Goal: Task Accomplishment & Management: Manage account settings

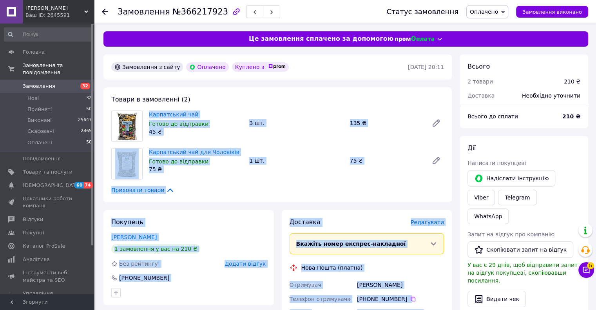
drag, startPoint x: 431, startPoint y: 214, endPoint x: 148, endPoint y: 117, distance: 298.9
click at [148, 117] on div "Замовлення з сайту Оплачено Куплено з   11.10.2025 • 20:11 Товари в замовленні …" at bounding box center [277, 310] width 356 height 512
copy div "Карпатський чай Готово до відправки 45 ₴ 3 шт. 135 ₴ Карпатський чай для Чолові…"
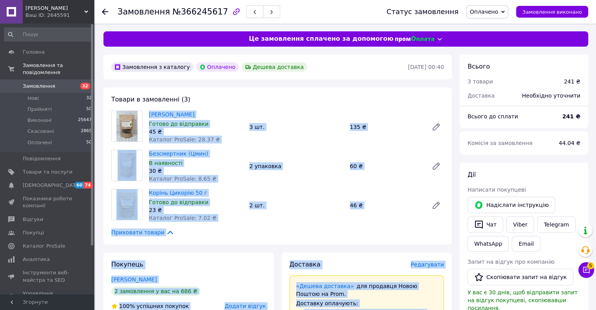
drag, startPoint x: 404, startPoint y: 218, endPoint x: 143, endPoint y: 116, distance: 281.3
copy div "Корінь Кульбаби Готово до відправки 45 ₴ Каталог ProSale: 28.37 ₴ 3 шт. 135 ₴ Б…"
click at [216, 172] on div "30 ₴" at bounding box center [196, 171] width 94 height 8
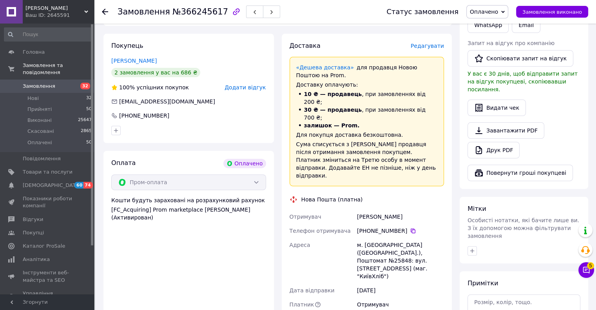
scroll to position [235, 0]
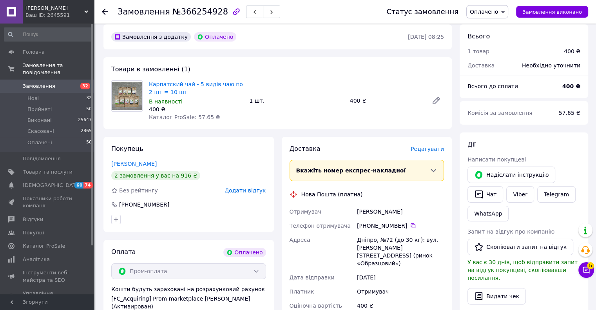
scroll to position [78, 0]
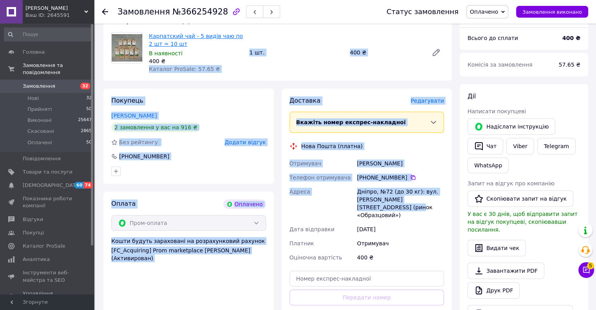
drag, startPoint x: 404, startPoint y: 206, endPoint x: 161, endPoint y: 45, distance: 291.9
click at [165, 50] on div "Замовлення з додатку Оплачено 12.10.2025 • 08:25 Товари в замовленні (1) Карпат…" at bounding box center [277, 245] width 356 height 539
click at [232, 66] on div "Карпатский чай - 5 видів чаю по 2 шт = 10 шт В наявності 400 ₴ Каталог ProSale:…" at bounding box center [196, 53] width 100 height 44
drag, startPoint x: 409, startPoint y: 211, endPoint x: 142, endPoint y: 37, distance: 318.7
click at [142, 37] on div "Замовлення з додатку Оплачено 12.10.2025 • 08:25 Товари в замовленні (1) Карпат…" at bounding box center [277, 245] width 356 height 539
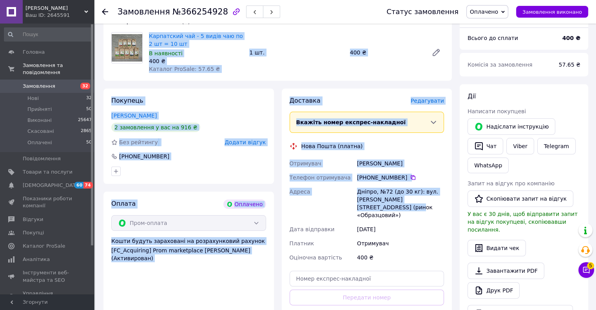
copy div "Карпатский чай - 5 видів чаю по 2 шт = 10 шт В наявності 400 ₴ Каталог ProSale:…"
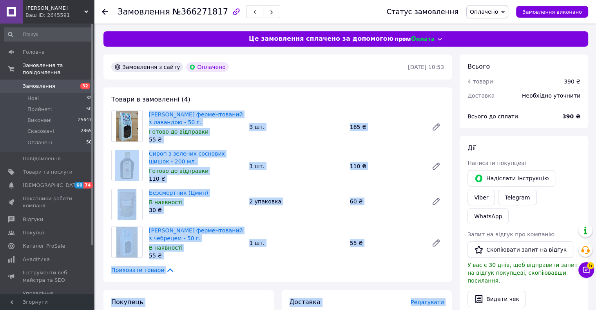
drag, startPoint x: 416, startPoint y: 195, endPoint x: 128, endPoint y: 113, distance: 299.6
copy div "Іван чай ферментований з лавандою - 50 г. Готово до відправки 55 ₴ 3 шт. 165 ₴ …"
click at [237, 183] on div "Сироп з зелених соснових шишок - 200 мл. Готово до відправки 110 ₴" at bounding box center [196, 166] width 100 height 36
drag, startPoint x: 416, startPoint y: 240, endPoint x: 144, endPoint y: 118, distance: 297.6
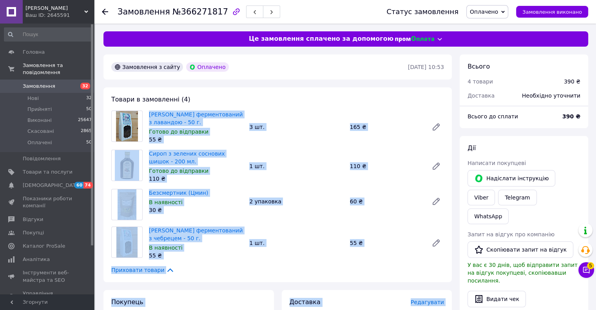
copy div "Іван чай ферментований з лавандою - 50 г. Готово до відправки 55 ₴ 3 шт. 165 ₴ …"
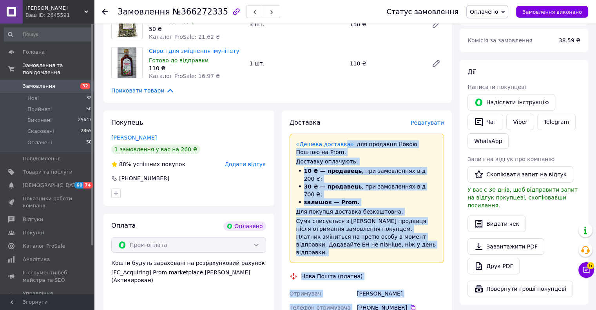
scroll to position [39, 0]
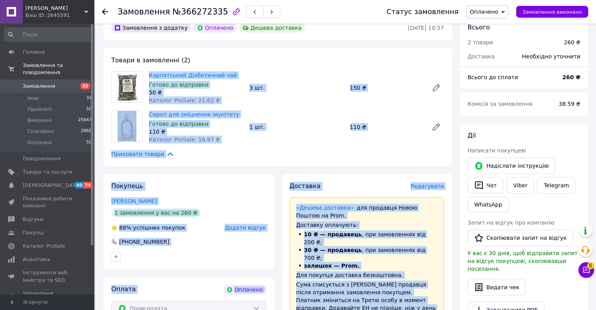
drag, startPoint x: 412, startPoint y: 260, endPoint x: 125, endPoint y: 83, distance: 337.2
copy div "Loremipsumd Sitametcons adi Elitse do eiusmodte 84 ₴ Incidid UtlAbor: 84.26 ₴ 9…"
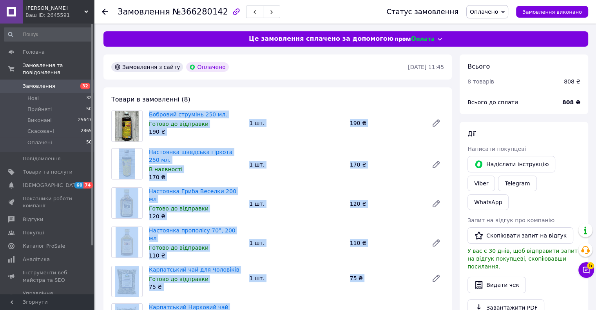
drag, startPoint x: 423, startPoint y: 228, endPoint x: 119, endPoint y: 119, distance: 323.1
copy div "Бобровий струмінь 250 мл. Готово до відправки 190 ₴ 1 шт. 190 ₴ Настоянка шведс…"
click at [319, 150] on div "Настоянка шведська гіркота 250 мл. В наявності 170 ₴ 1 шт. 170 ₴" at bounding box center [296, 164] width 301 height 36
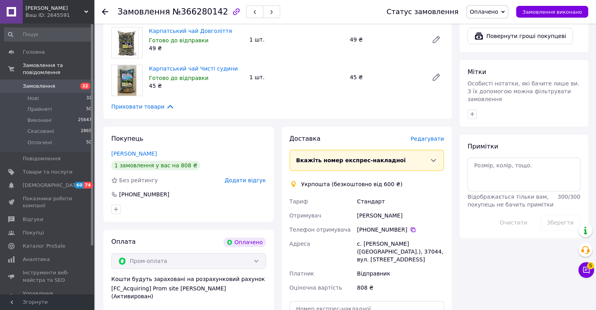
scroll to position [352, 0]
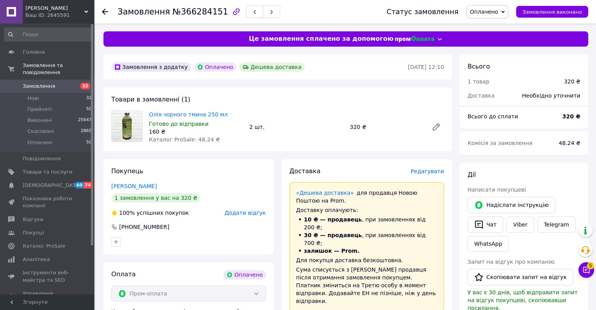
scroll to position [78, 0]
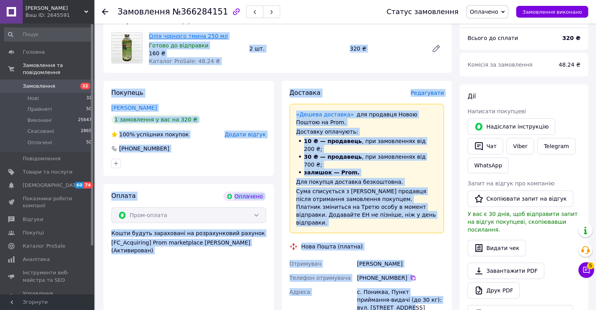
drag, startPoint x: 373, startPoint y: 280, endPoint x: 149, endPoint y: 39, distance: 329.4
click at [149, 39] on div "Замовлення з додатку Оплачено Дешева доставка 12.10.2025 • 12:10 Товари в замов…" at bounding box center [277, 254] width 356 height 556
copy div "Олія чорного тмина 250 мл Готово до відправки 160 ₴ Каталог ProSale: 48.24 ₴ 2 …"
click at [349, 81] on div "Доставка Редагувати «Дешева доставка»   для продавця Новою Поштою на Prom. Дост…" at bounding box center [367, 260] width 170 height 359
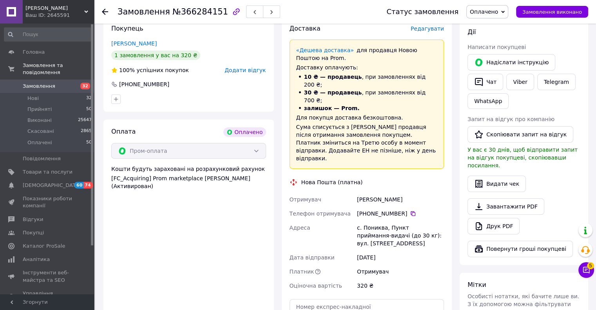
scroll to position [157, 0]
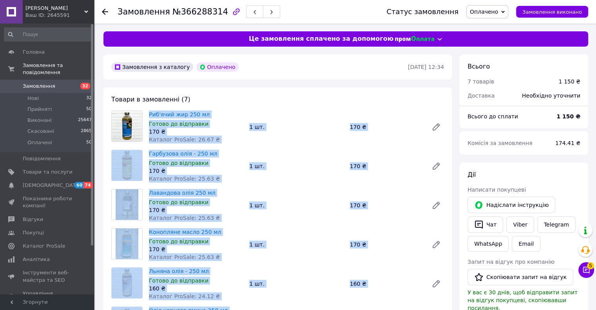
drag, startPoint x: 438, startPoint y: 206, endPoint x: 134, endPoint y: 115, distance: 317.9
copy div "Риб'ячий жир 250 мл Готово до відправки 170 ₴ Каталог ProSale: 26.67 ₴ 1 шт. 17…"
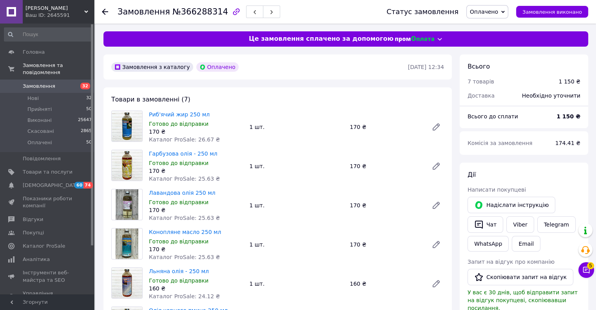
click at [293, 94] on div "Товари в замовленні (7) Риб'ячий жир 250 мл Готово до відправки 170 ₴ Каталог P…" at bounding box center [277, 244] width 348 height 314
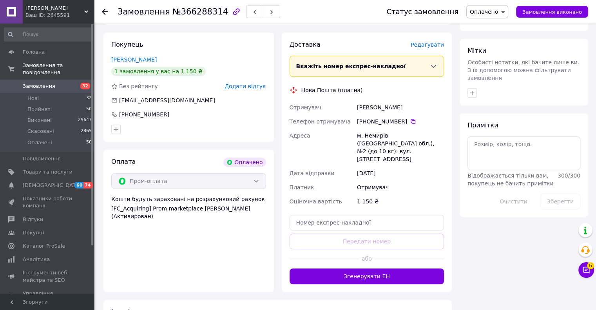
scroll to position [442, 0]
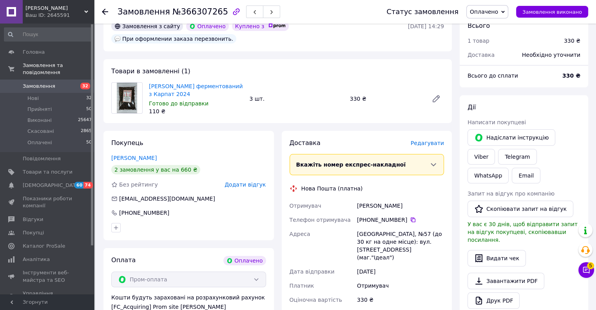
scroll to position [39, 0]
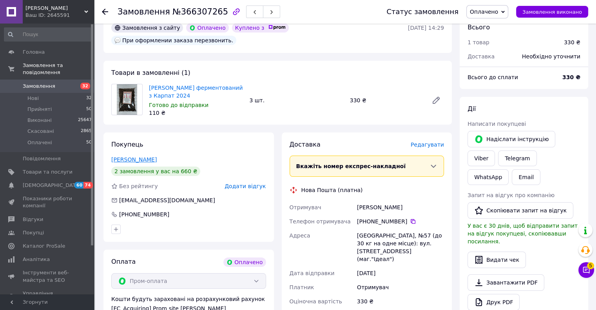
click at [124, 156] on link "[PERSON_NAME]" at bounding box center [133, 159] width 45 height 6
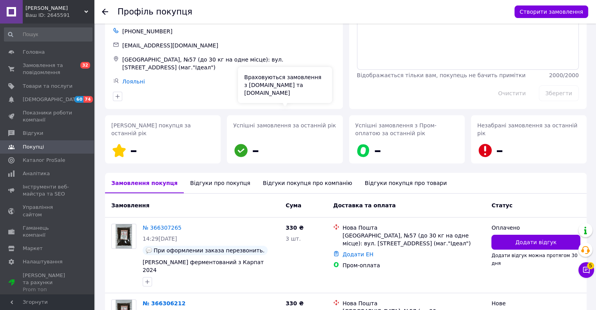
scroll to position [105, 0]
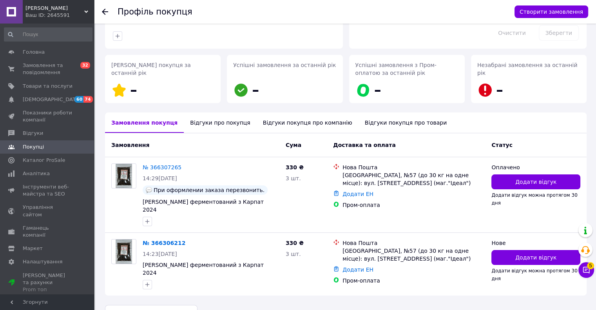
click at [105, 13] on icon at bounding box center [105, 12] width 6 height 6
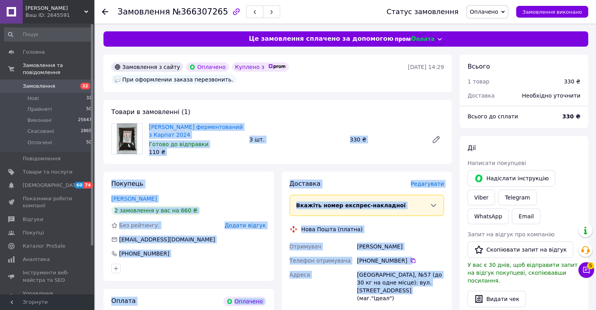
drag, startPoint x: 398, startPoint y: 280, endPoint x: 148, endPoint y: 116, distance: 299.7
click at [148, 116] on div "Замовлення з сайту Оплачено Куплено з   При оформлении заказа перезвонить. 12.1…" at bounding box center [277, 310] width 356 height 512
copy div "Іван чай ферментований з Карпат 2024 Готово до відправки 110 ₴ 3 шт. 330 ₴ Поку…"
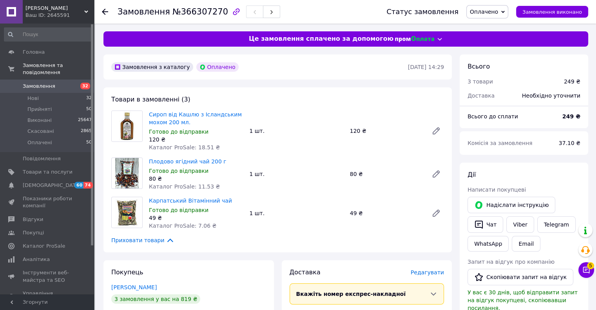
click at [282, 152] on div "Сироп від Кашлю з Ісландським мохом 200 мл. Готово до відправки 120 ₴ Каталог P…" at bounding box center [296, 131] width 301 height 44
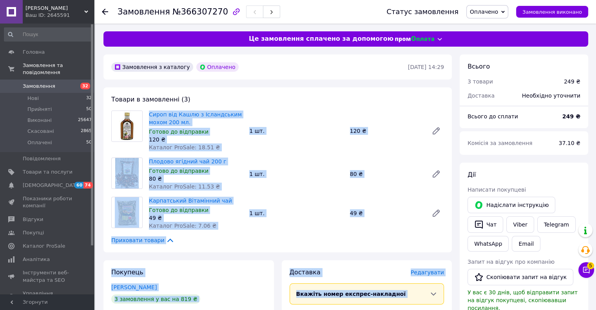
drag, startPoint x: 417, startPoint y: 245, endPoint x: 134, endPoint y: 110, distance: 313.8
copy div "Lorem ips Dolor s Ametconsect adipi 749 el. Seddoe te incididun 764 ₴ Utlabor E…"
click at [293, 141] on div "Сироп від Кашлю з Ісландським мохом 200 мл. Готово до відправки 120 ₴ Каталог P…" at bounding box center [296, 131] width 301 height 44
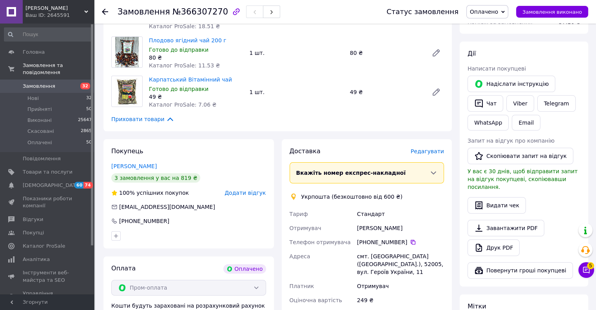
scroll to position [196, 0]
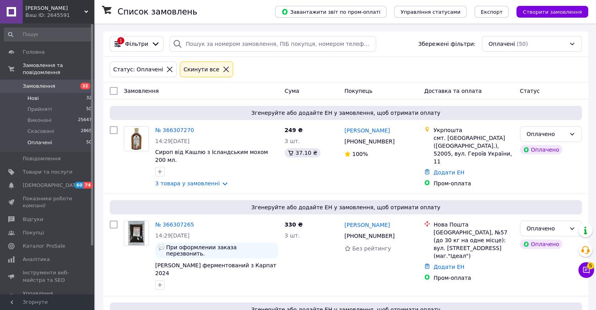
click at [39, 94] on li "Нові 32" at bounding box center [48, 98] width 96 height 11
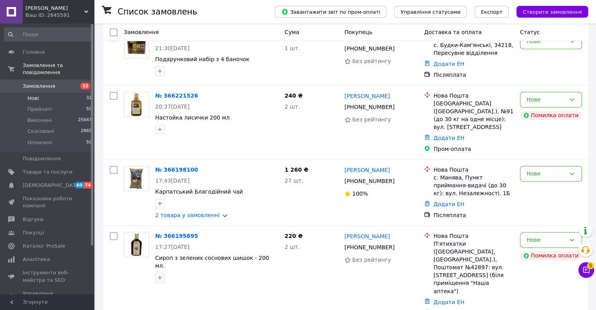
scroll to position [1214, 0]
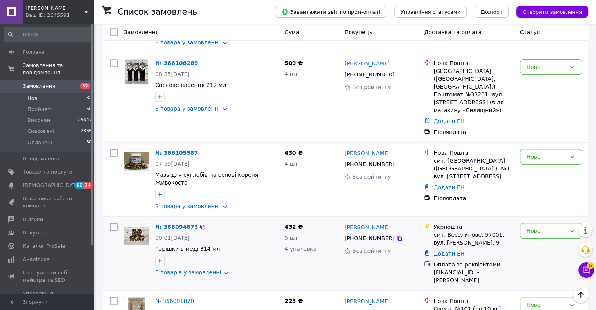
scroll to position [438, 0]
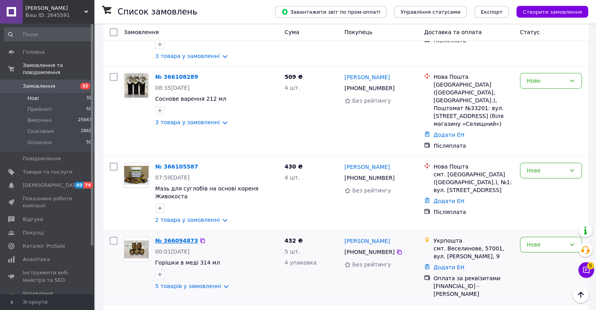
click at [168, 237] on link "№ 366094873" at bounding box center [176, 240] width 43 height 6
click at [175, 163] on link "№ 366105587" at bounding box center [176, 166] width 43 height 6
click at [175, 74] on link "№ 366108289" at bounding box center [176, 77] width 43 height 6
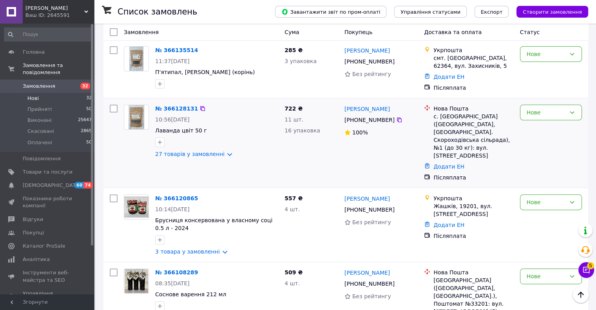
scroll to position [242, 0]
click at [176, 195] on link "№ 366120865" at bounding box center [176, 198] width 43 height 6
click at [177, 110] on link "№ 366128131" at bounding box center [176, 109] width 43 height 6
click at [181, 50] on link "№ 366135514" at bounding box center [176, 50] width 43 height 6
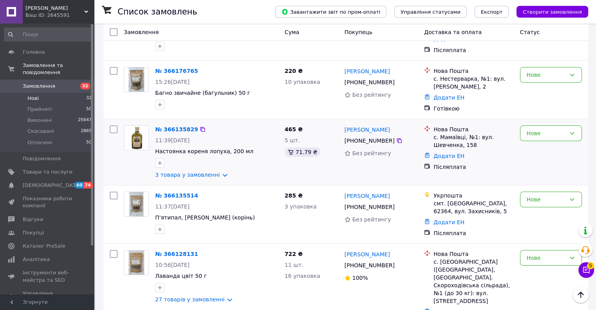
scroll to position [46, 0]
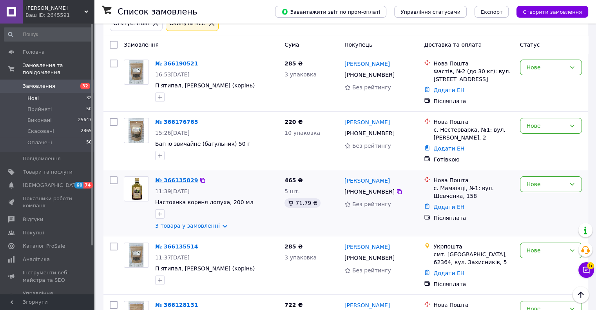
click at [177, 183] on link "№ 366135829" at bounding box center [176, 180] width 43 height 6
click at [174, 124] on link "№ 366176765" at bounding box center [176, 122] width 43 height 6
click at [178, 64] on link "№ 366190521" at bounding box center [176, 63] width 43 height 6
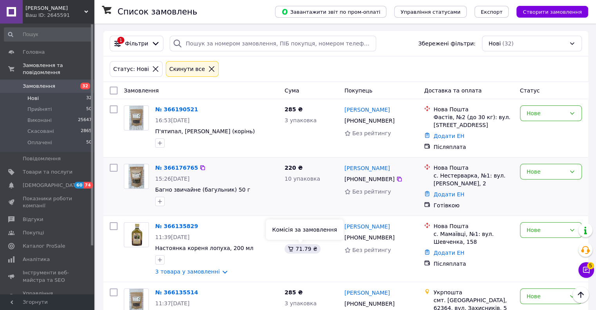
scroll to position [0, 0]
click at [39, 168] on span "Товари та послуги" at bounding box center [48, 171] width 50 height 7
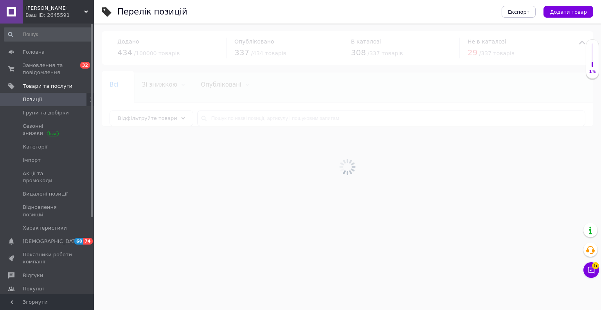
click at [244, 118] on div at bounding box center [347, 166] width 507 height 286
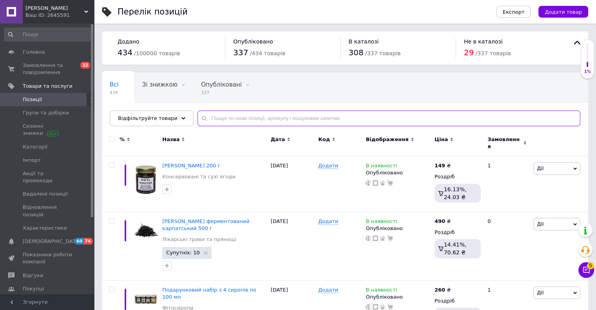
click at [269, 116] on input "text" at bounding box center [388, 118] width 383 height 16
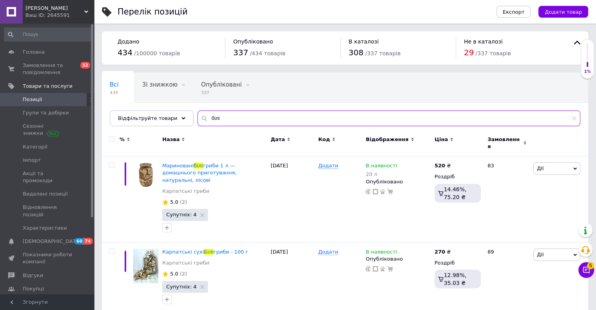
type input "білі"
click at [31, 69] on span "Замовлення та повідомлення" at bounding box center [48, 69] width 50 height 14
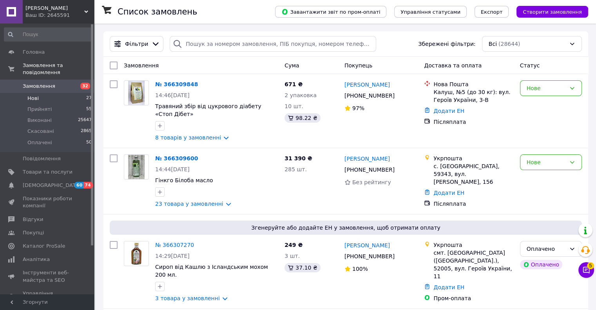
click at [39, 93] on li "Нові 27" at bounding box center [48, 98] width 96 height 11
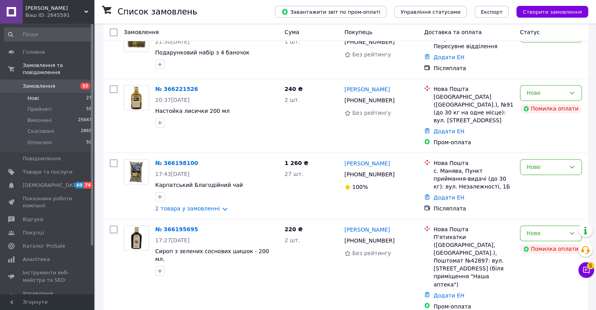
scroll to position [1214, 0]
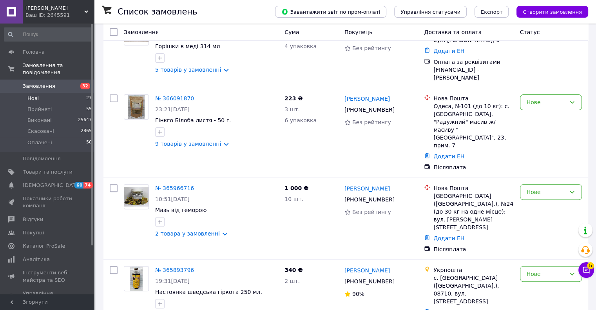
scroll to position [235, 0]
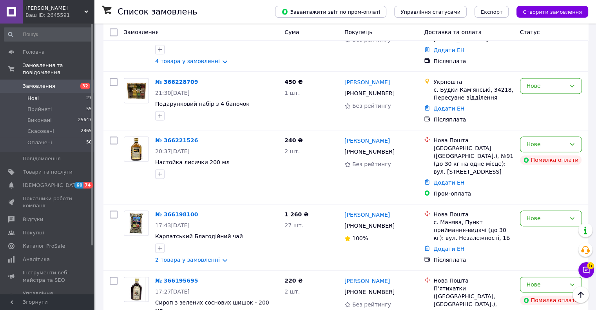
scroll to position [1214, 0]
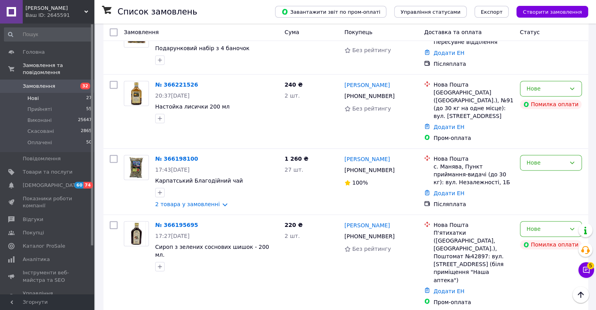
click at [175, 222] on link "№ 366195695" at bounding box center [176, 225] width 43 height 6
click at [170, 155] on link "№ 366198100" at bounding box center [176, 158] width 43 height 6
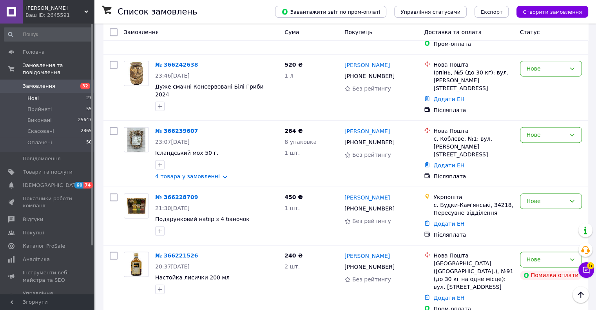
scroll to position [1018, 0]
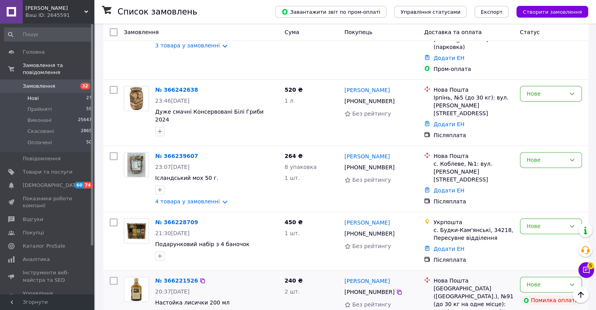
click at [172, 276] on div "№ 366221526" at bounding box center [176, 280] width 44 height 9
click at [171, 277] on link "№ 366221526" at bounding box center [176, 280] width 43 height 6
click at [180, 219] on link "№ 366228709" at bounding box center [176, 222] width 43 height 6
click at [168, 153] on link "№ 366239607" at bounding box center [176, 156] width 43 height 6
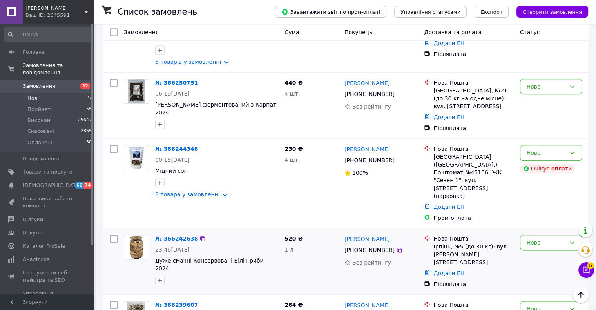
scroll to position [861, 0]
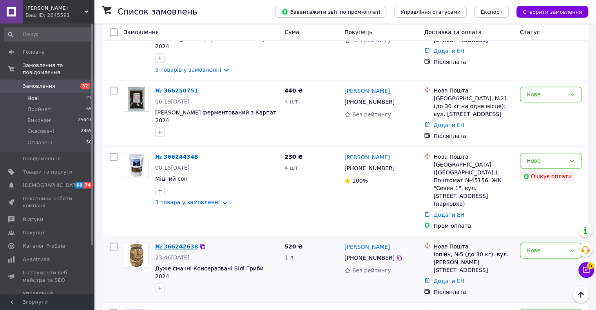
click at [173, 243] on link "№ 366242638" at bounding box center [176, 246] width 43 height 6
click at [175, 153] on link "№ 366244348" at bounding box center [176, 156] width 43 height 6
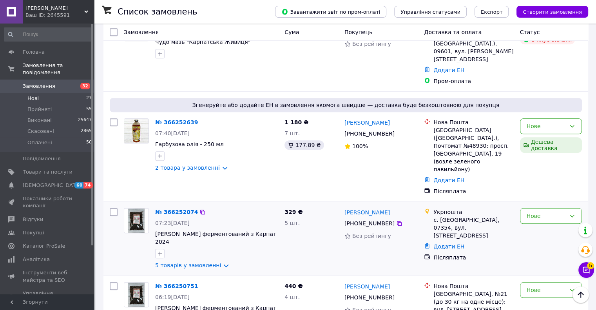
scroll to position [666, 0]
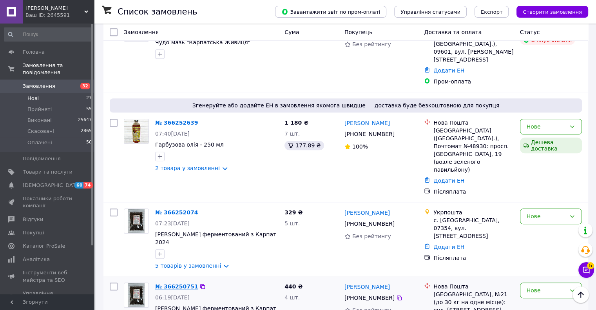
click at [174, 283] on link "№ 366250751" at bounding box center [176, 286] width 43 height 6
click at [181, 209] on link "№ 366252074" at bounding box center [176, 212] width 43 height 6
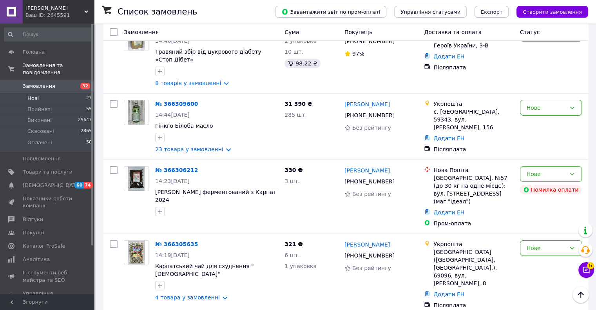
scroll to position [78, 0]
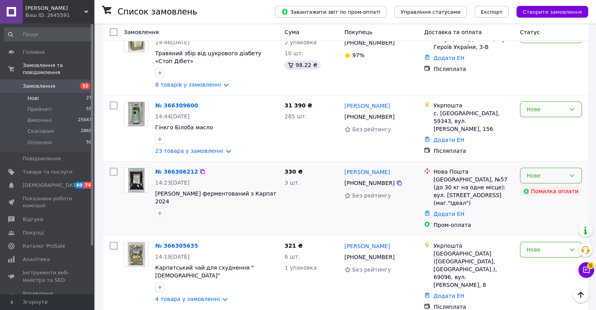
click at [561, 170] on div "Нове" at bounding box center [551, 176] width 62 height 16
click at [539, 220] on li "Скасовано" at bounding box center [550, 222] width 61 height 14
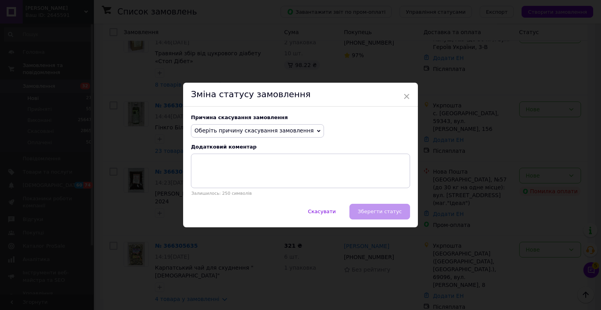
click at [265, 131] on span "Оберіть причину скасування замовлення" at bounding box center [254, 130] width 119 height 6
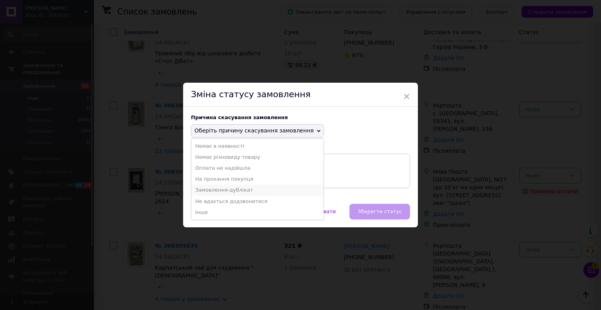
click at [240, 191] on li "Замовлення-дублікат" at bounding box center [257, 189] width 132 height 11
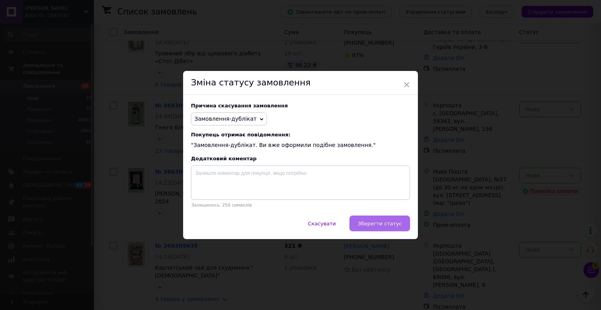
click at [392, 224] on span "Зберегти статус" at bounding box center [380, 223] width 44 height 6
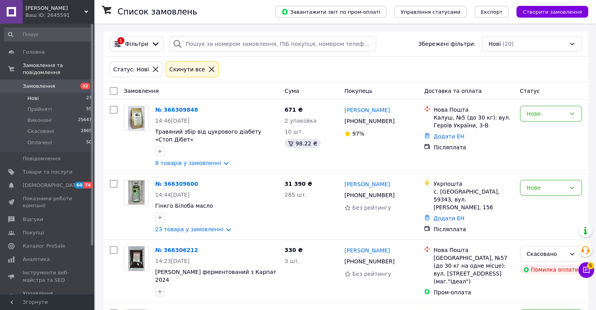
scroll to position [0, 0]
click at [52, 169] on link "Товари та послуги" at bounding box center [48, 171] width 96 height 13
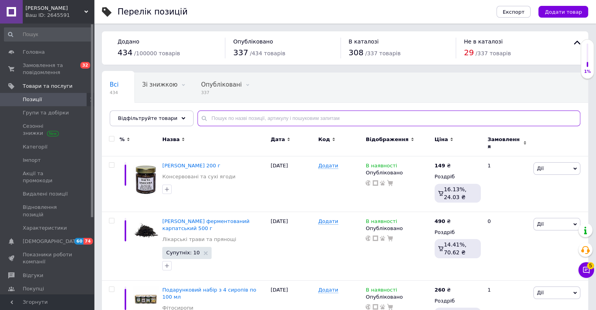
click at [244, 119] on input "text" at bounding box center [388, 118] width 383 height 16
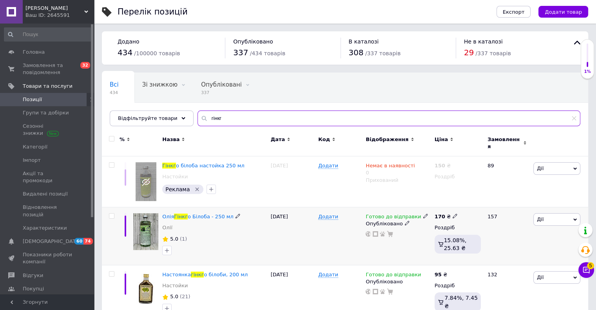
type input "гінкг"
click at [423, 213] on icon at bounding box center [425, 215] width 5 height 5
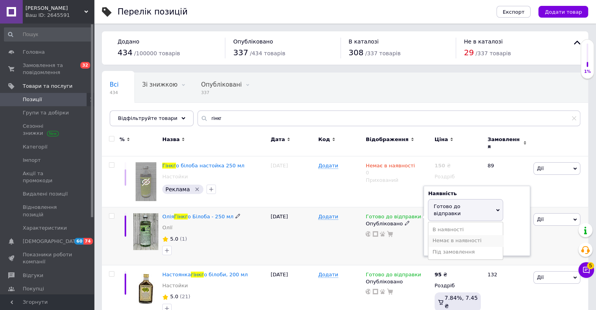
click at [446, 235] on li "Немає в наявності" at bounding box center [465, 240] width 74 height 11
click at [416, 232] on div "Готово до відправки Наявність Немає в наявності В наявності Під замовлення Гото…" at bounding box center [397, 236] width 69 height 58
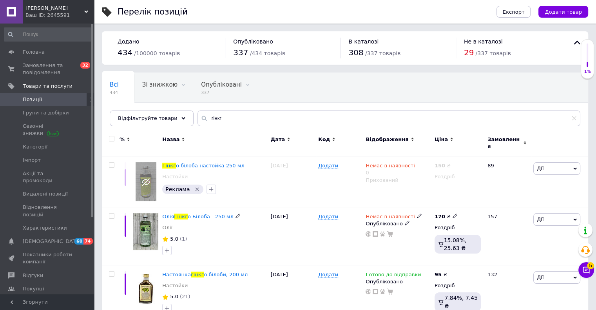
click at [404, 220] on icon at bounding box center [406, 222] width 5 height 5
click at [385, 233] on li "Прихований" at bounding box center [395, 238] width 67 height 11
click at [315, 230] on div "19.09.2025" at bounding box center [292, 236] width 47 height 58
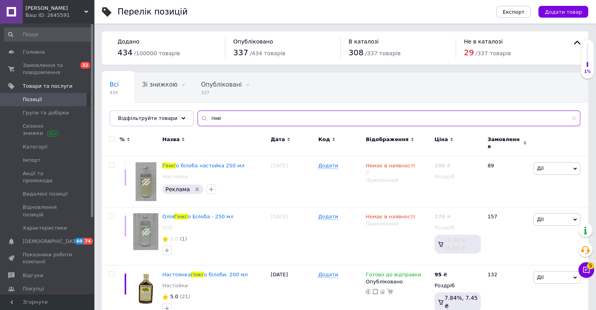
click at [211, 120] on input "гінкг" at bounding box center [388, 118] width 383 height 16
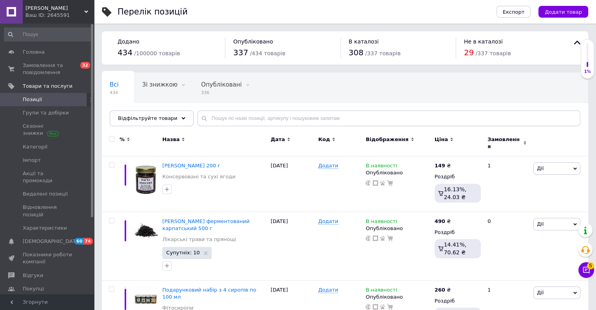
click at [181, 117] on icon at bounding box center [183, 118] width 4 height 4
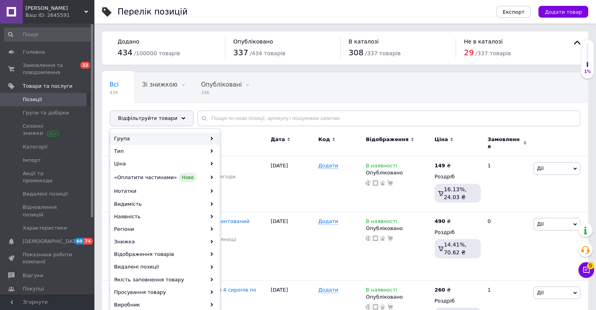
click at [185, 139] on div "Група" at bounding box center [164, 138] width 109 height 13
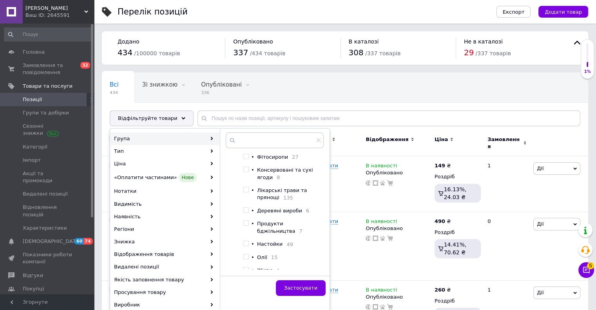
scroll to position [63, 0]
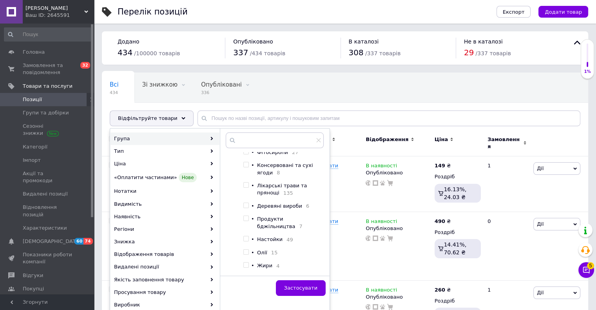
click at [268, 237] on span "Настойки" at bounding box center [269, 239] width 25 height 6
checkbox input "true"
click at [305, 288] on span "Застосувати" at bounding box center [300, 288] width 33 height 6
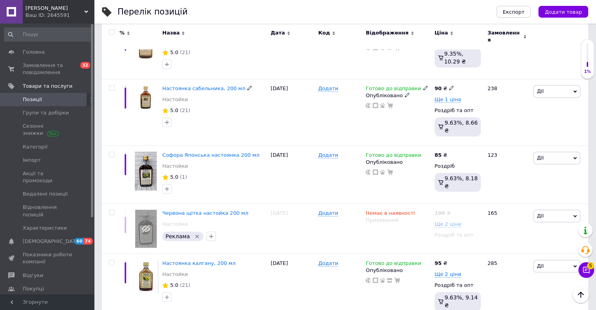
scroll to position [587, 0]
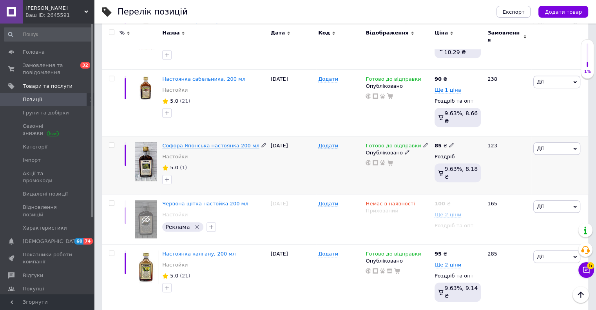
click at [223, 143] on span "Софора Японська настоянка 200 мл" at bounding box center [210, 146] width 97 height 6
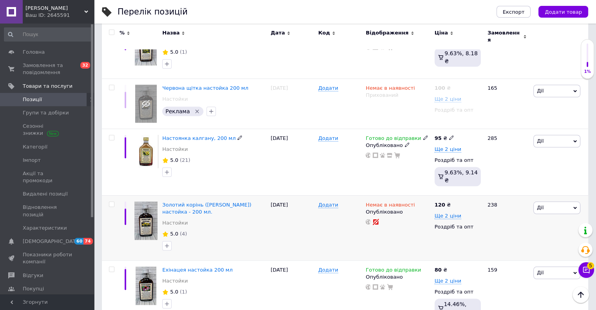
scroll to position [705, 0]
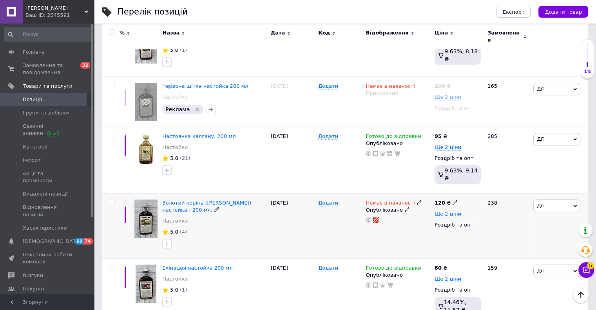
click at [404, 207] on icon at bounding box center [406, 209] width 5 height 5
click at [386, 219] on li "Прихований" at bounding box center [395, 224] width 67 height 11
click at [326, 197] on div "Додати" at bounding box center [339, 225] width 47 height 65
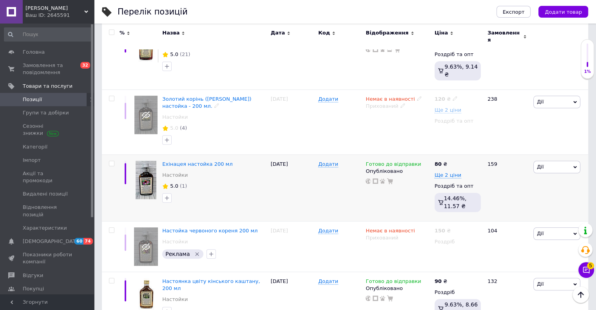
scroll to position [822, 0]
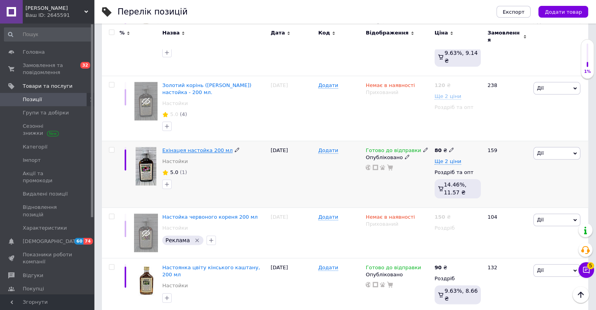
click at [208, 147] on span "Ехінацея настойка 200 мл" at bounding box center [197, 150] width 70 height 6
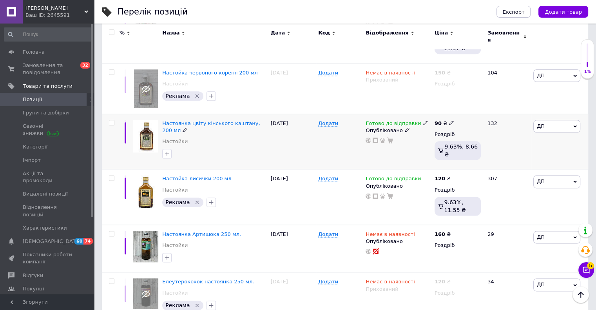
scroll to position [979, 0]
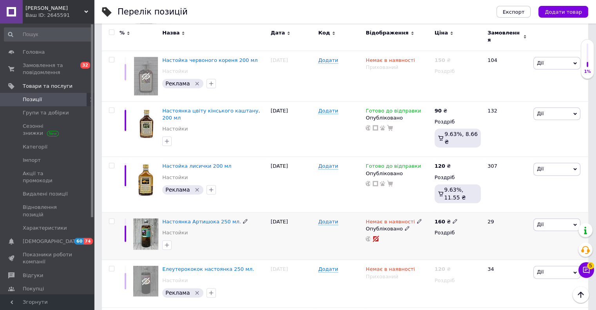
click at [404, 226] on icon at bounding box center [406, 228] width 5 height 5
click at [390, 238] on li "Прихований" at bounding box center [395, 243] width 67 height 11
click at [309, 212] on div "20.08.2025" at bounding box center [292, 235] width 47 height 47
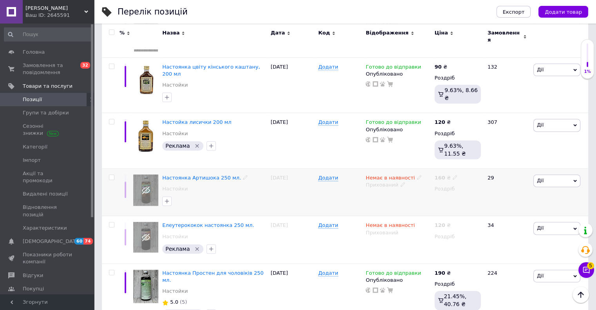
scroll to position [1027, 0]
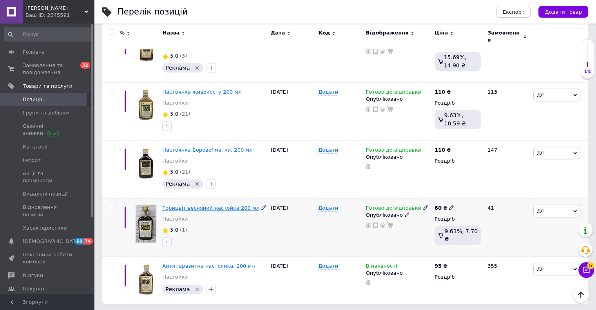
click at [230, 205] on span "Горицвіт весняний настойка 200 мл" at bounding box center [210, 208] width 97 height 6
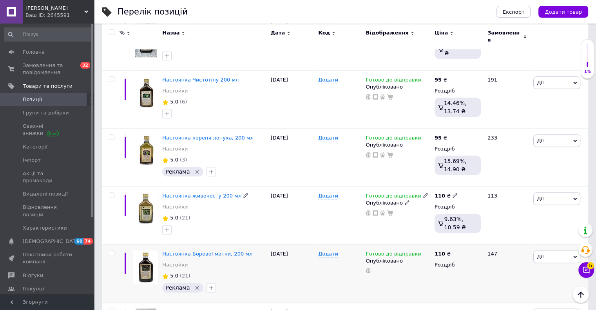
scroll to position [910, 0]
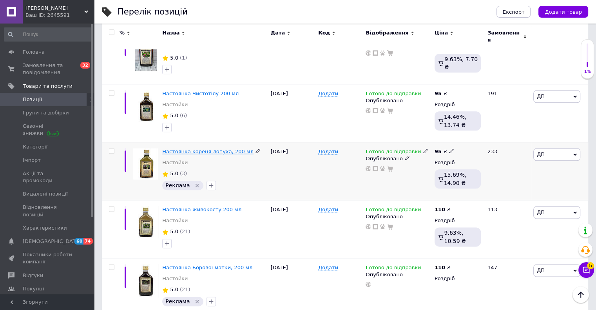
click at [223, 148] on span "Настоянка кореня лопуха, 200 мл" at bounding box center [207, 151] width 91 height 6
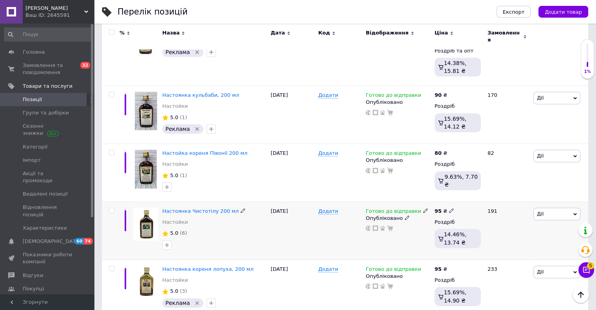
scroll to position [793, 0]
click at [216, 150] on span "Настойка кореня Півонії 200 мл" at bounding box center [204, 153] width 85 height 6
click at [200, 92] on span "Настоянка кульбаби, 200 мл" at bounding box center [200, 95] width 77 height 6
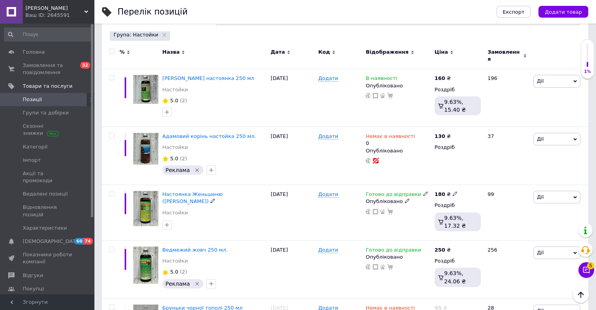
scroll to position [88, 0]
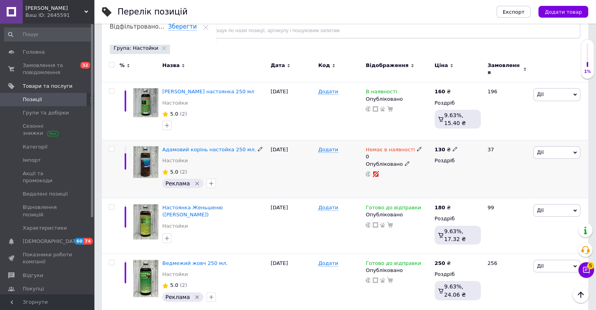
click at [404, 161] on icon at bounding box center [406, 163] width 5 height 5
click at [403, 173] on li "Прихований" at bounding box center [395, 178] width 67 height 11
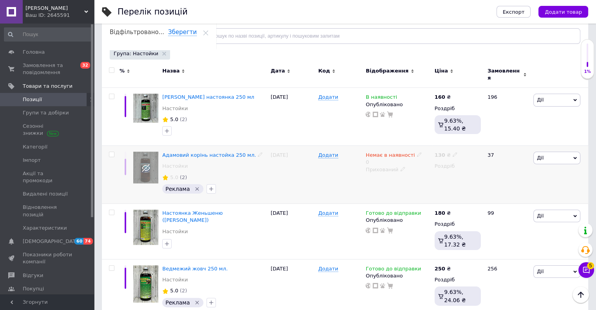
scroll to position [49, 0]
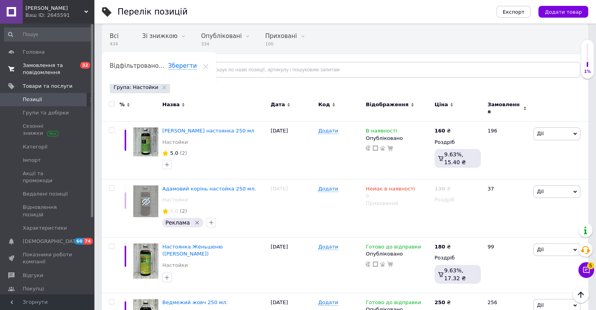
click at [23, 71] on span "Замовлення та повідомлення" at bounding box center [48, 69] width 50 height 14
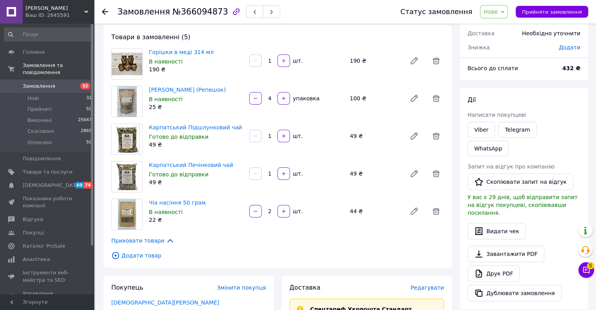
scroll to position [196, 0]
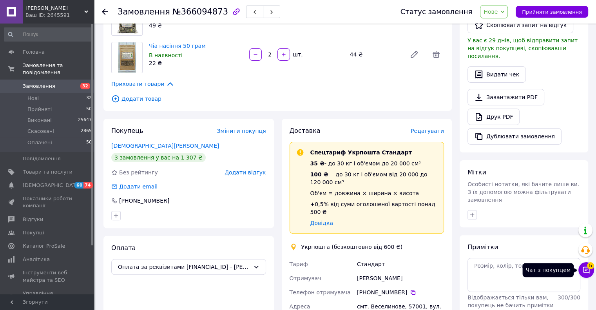
click at [583, 272] on icon at bounding box center [586, 270] width 7 height 7
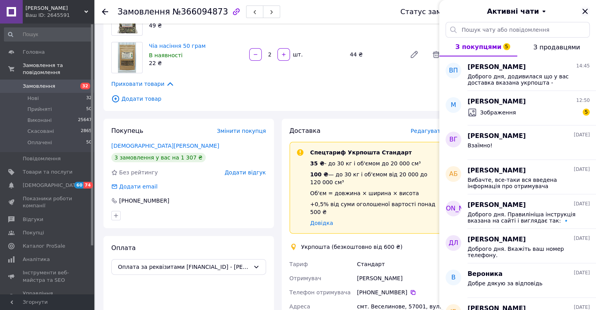
click at [587, 10] on icon "Закрити" at bounding box center [584, 11] width 9 height 9
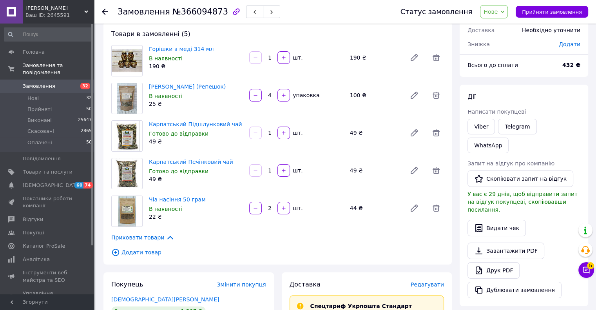
scroll to position [0, 0]
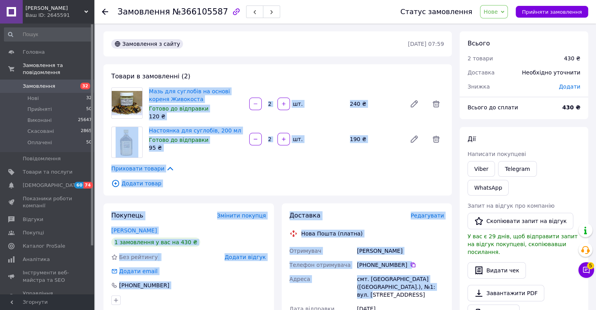
drag, startPoint x: 415, startPoint y: 170, endPoint x: 146, endPoint y: 92, distance: 280.3
click at [146, 92] on div "Замовлення з сайту [DATE] 07:59 Товари в замовленні (2) Мазь для суглобів на ос…" at bounding box center [277, 282] width 356 height 503
copy div "Мазь для суглобів на основі кореня Живокоста Готово до відправки 120 ₴   шт. 24…"
click at [497, 13] on span "Нове" at bounding box center [490, 12] width 14 height 6
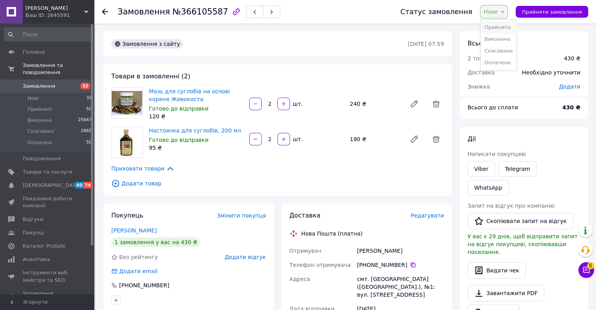
click at [505, 25] on li "Прийнято" at bounding box center [498, 28] width 36 height 12
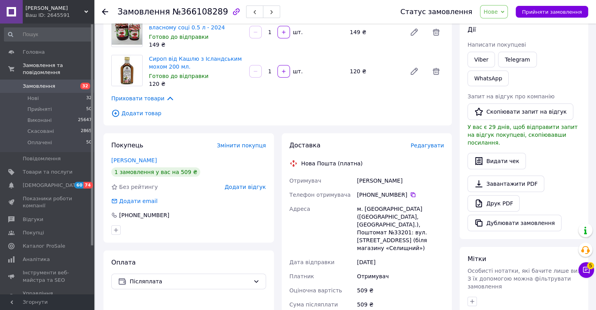
scroll to position [117, 0]
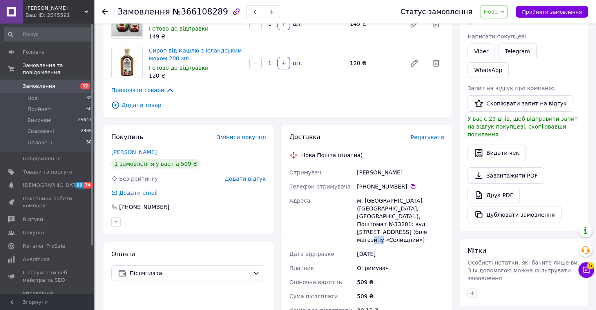
drag, startPoint x: 429, startPoint y: 227, endPoint x: 421, endPoint y: 227, distance: 8.2
click at [421, 227] on div "м. [GEOGRAPHIC_DATA] ([GEOGRAPHIC_DATA], [GEOGRAPHIC_DATA].), Поштомат №33201: …" at bounding box center [400, 219] width 90 height 53
click at [374, 289] on div "509 ₴" at bounding box center [400, 296] width 90 height 14
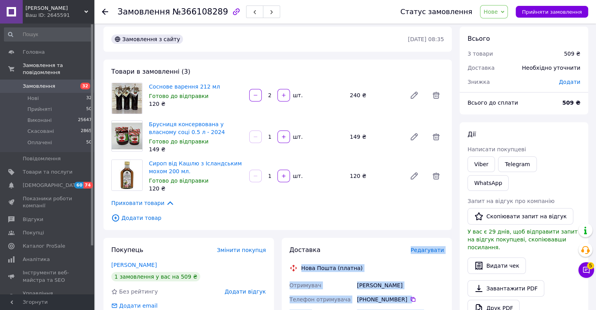
scroll to position [0, 0]
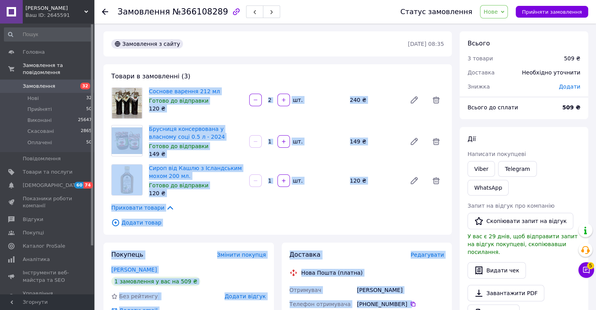
drag, startPoint x: 370, startPoint y: 280, endPoint x: 148, endPoint y: 92, distance: 291.4
click at [148, 92] on div "Замовлення з сайту 11.10.2025 • 08:35 Товари в замовленні (3) Соснове варення 2…" at bounding box center [277, 312] width 356 height 563
copy div "Соснове варення 212 мл Готово до відправки 120 ₴   шт. 240 ₴ Брусниця консервов…"
click at [506, 10] on span "Нове" at bounding box center [494, 11] width 28 height 13
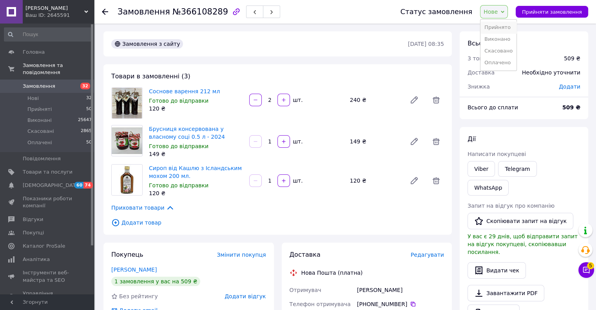
click at [507, 27] on li "Прийнято" at bounding box center [498, 28] width 36 height 12
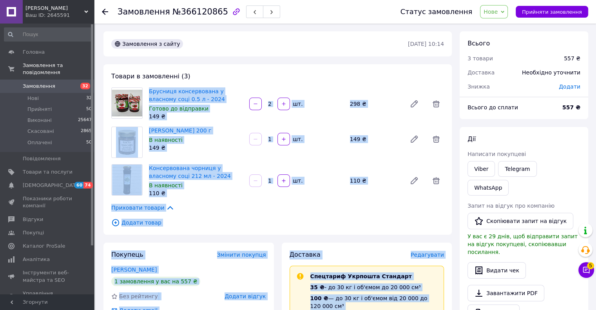
drag, startPoint x: 380, startPoint y: 258, endPoint x: 141, endPoint y: 103, distance: 284.6
copy div "Брусниця консервована у власному соці 0.5 л - 2024 Готово до відправки 149 ₴   …"
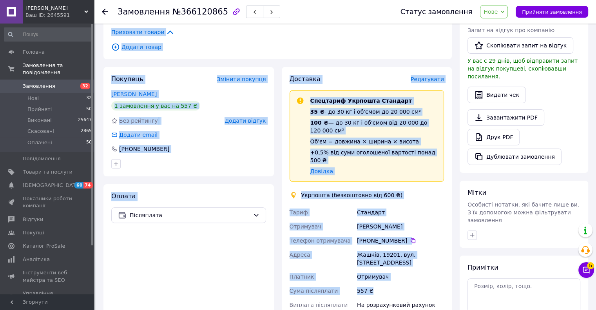
scroll to position [196, 0]
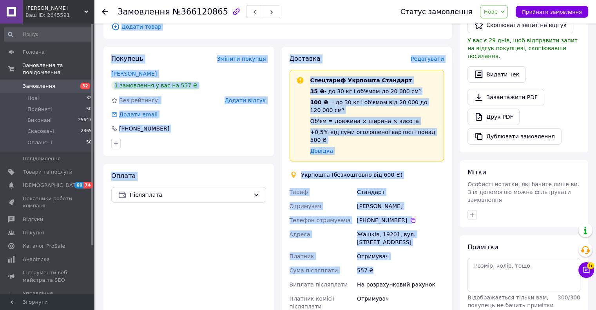
click at [348, 217] on div "Телефон отримувача" at bounding box center [322, 220] width 68 height 14
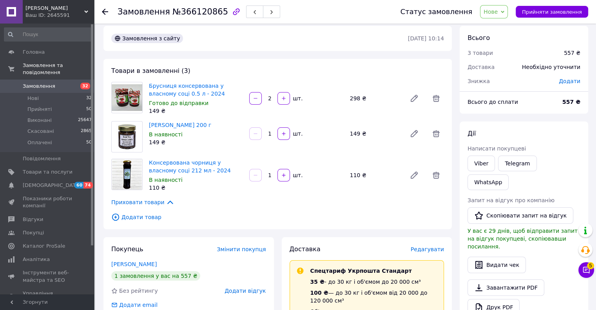
scroll to position [0, 0]
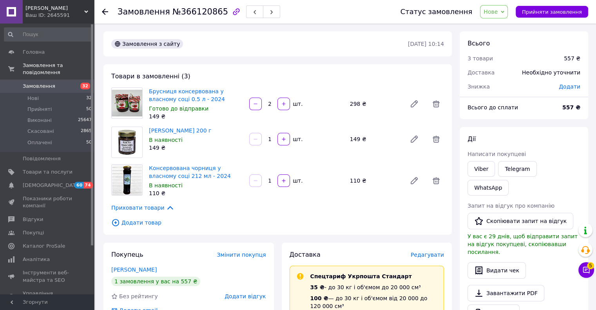
drag, startPoint x: 404, startPoint y: 43, endPoint x: 447, endPoint y: 32, distance: 44.6
click at [447, 32] on div "Замовлення з сайту 11.10.2025 • 10:14" at bounding box center [277, 43] width 348 height 25
click at [440, 40] on div "11.10.2025 • 10:14" at bounding box center [426, 43] width 38 height 9
click at [440, 42] on time "11.10.2025 • 10:14" at bounding box center [426, 44] width 36 height 6
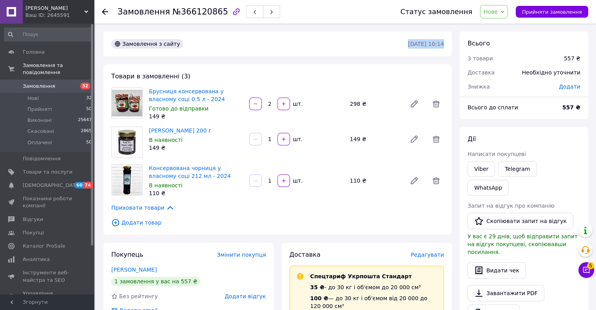
click at [440, 42] on time "11.10.2025 • 10:14" at bounding box center [426, 44] width 36 height 6
click at [497, 11] on span "Нове" at bounding box center [490, 12] width 14 height 6
click at [497, 28] on li "Прийнято" at bounding box center [498, 28] width 36 height 12
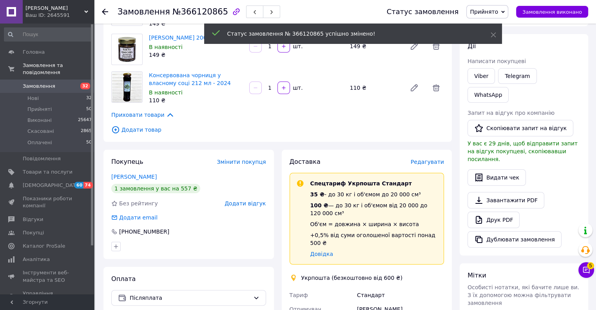
scroll to position [196, 0]
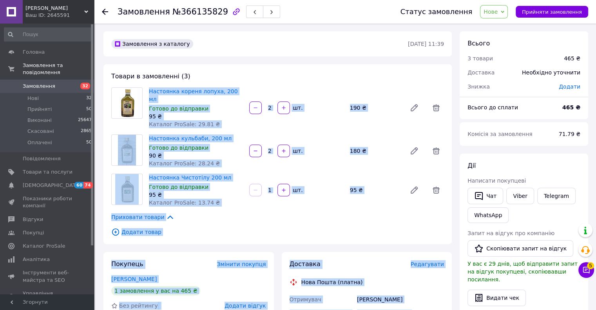
drag, startPoint x: 374, startPoint y: 266, endPoint x: 135, endPoint y: 100, distance: 291.2
click at [135, 100] on div "Замовлення з каталогу 11.10.2025 • 11:39 Товари в замовленні (3) Настоянка коре…" at bounding box center [277, 301] width 356 height 541
copy div "Настоянка кореня лопуха, 200 мл Готово до відправки 95 ₴ Каталог ProSale: 29.81…"
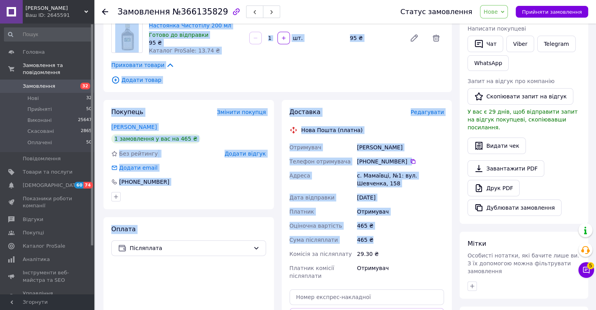
scroll to position [157, 0]
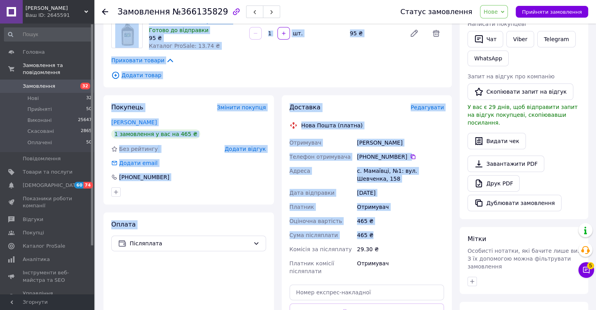
click at [494, 14] on span "Нове" at bounding box center [490, 12] width 14 height 6
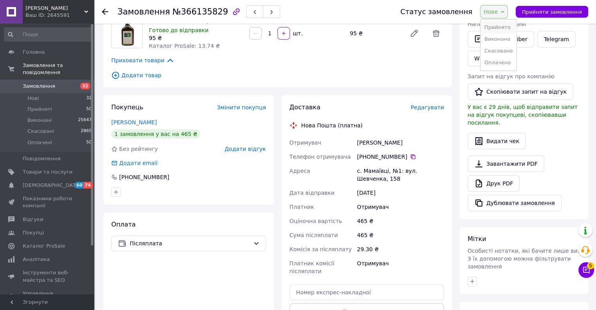
click at [498, 25] on li "Прийнято" at bounding box center [498, 28] width 36 height 12
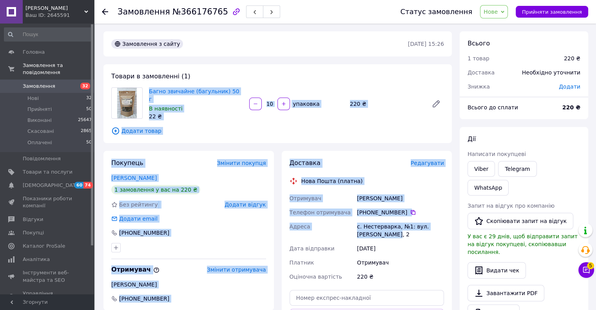
drag, startPoint x: 398, startPoint y: 194, endPoint x: 116, endPoint y: 85, distance: 302.6
click at [116, 85] on div "Замовлення з сайту [DATE] 15:26 Товари в замовленні (1) Багно звичайне (багульн…" at bounding box center [277, 282] width 356 height 503
copy div "Багно звичайне (багульник) 50 г В наявності 22 ₴   упаковка 220 ₴ Додати товар …"
click at [497, 11] on span "Нове" at bounding box center [490, 12] width 14 height 6
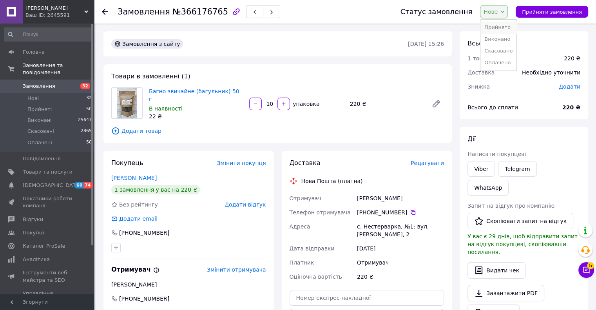
click at [504, 29] on li "Прийнято" at bounding box center [498, 28] width 36 height 12
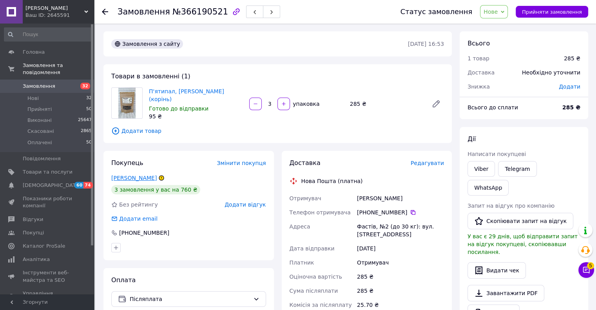
click at [136, 179] on link "Бігіч Михайло" at bounding box center [133, 178] width 45 height 6
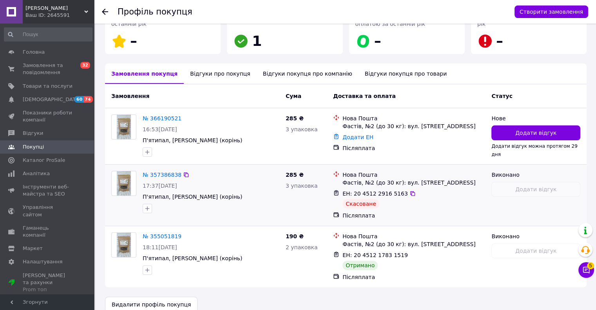
scroll to position [148, 0]
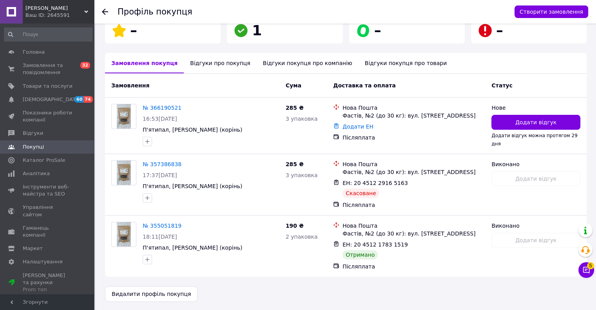
click at [103, 9] on icon at bounding box center [105, 12] width 6 height 6
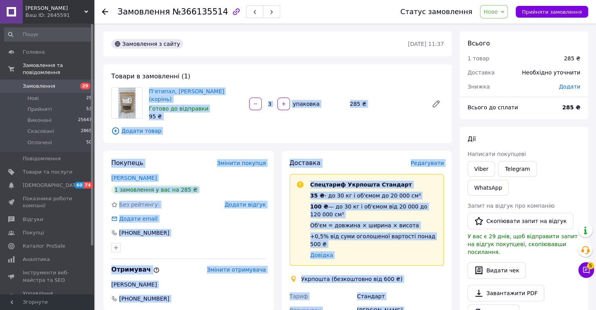
drag, startPoint x: 418, startPoint y: 235, endPoint x: 134, endPoint y: 103, distance: 312.7
click at [134, 103] on div "Замовлення з сайту [DATE] 11:37 Товари в замовленні (1) П'ятипал, Перстач Білий…" at bounding box center [277, 300] width 356 height 538
copy div "L'ipsumd, Sitamet Conse (adipis) Elitse do eiusmodte 42 ₴   incididu 647 ₴ Utla…"
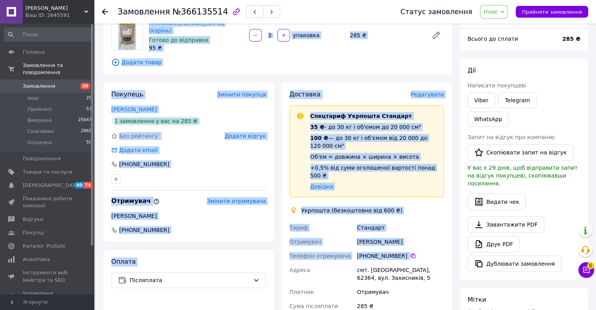
scroll to position [117, 0]
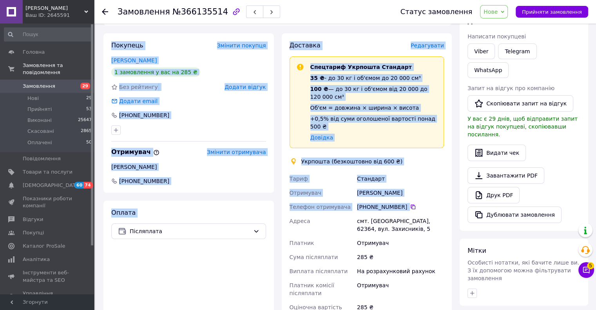
click at [498, 16] on span "Нове" at bounding box center [494, 11] width 28 height 13
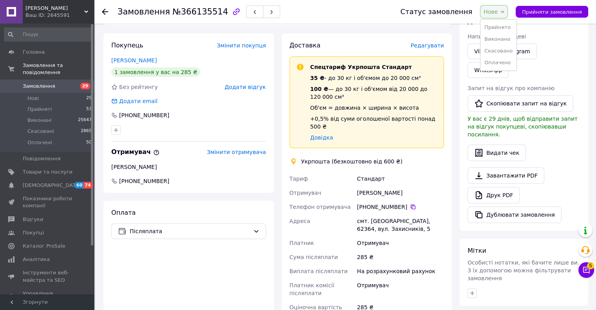
click at [500, 29] on li "Прийнято" at bounding box center [498, 28] width 36 height 12
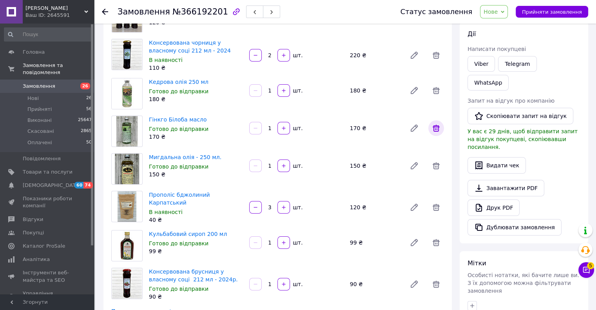
scroll to position [78, 0]
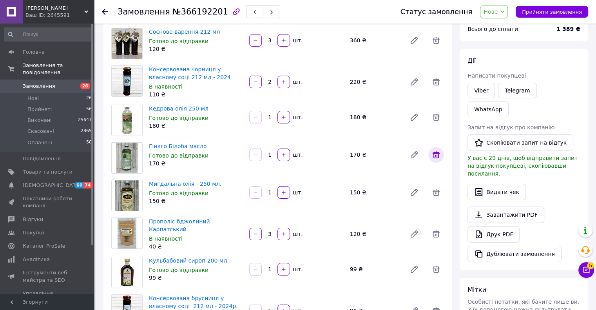
click at [439, 154] on icon at bounding box center [435, 154] width 9 height 9
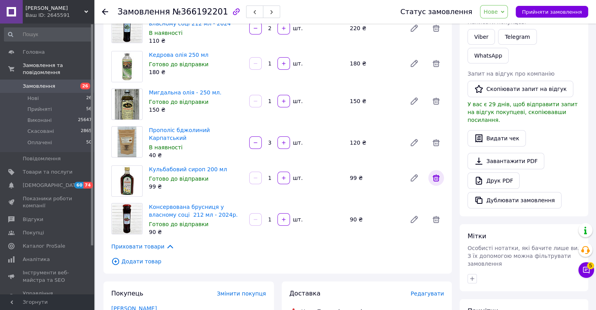
scroll to position [157, 0]
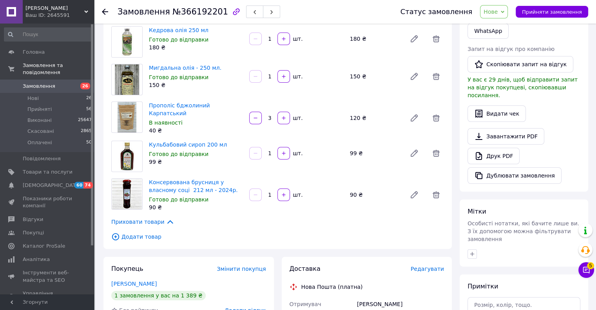
click at [136, 232] on span "Додати товар" at bounding box center [277, 236] width 332 height 9
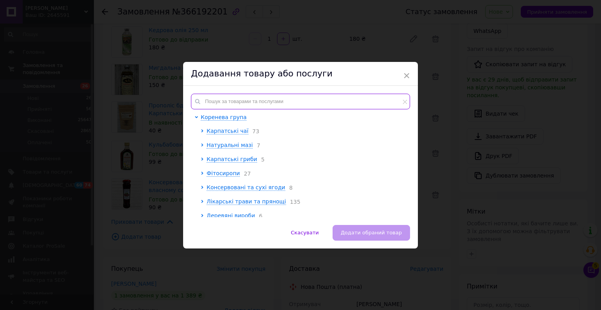
click at [234, 97] on input "text" at bounding box center [300, 102] width 219 height 16
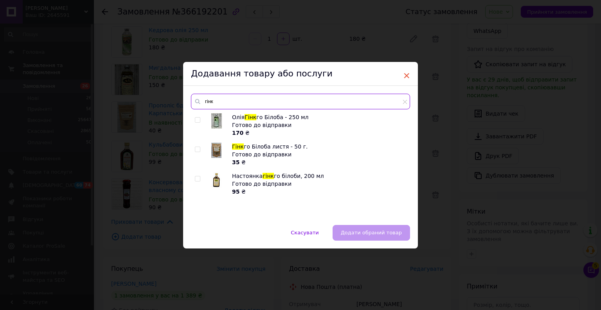
type input "гінк"
click at [405, 76] on span "×" at bounding box center [406, 75] width 7 height 13
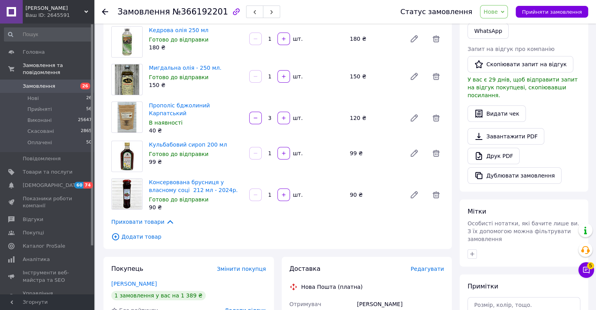
click at [505, 13] on span "Нове" at bounding box center [494, 11] width 28 height 13
click at [504, 25] on li "Прийнято" at bounding box center [498, 28] width 36 height 12
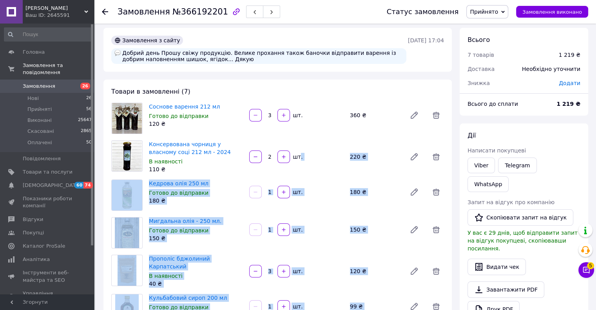
scroll to position [0, 0]
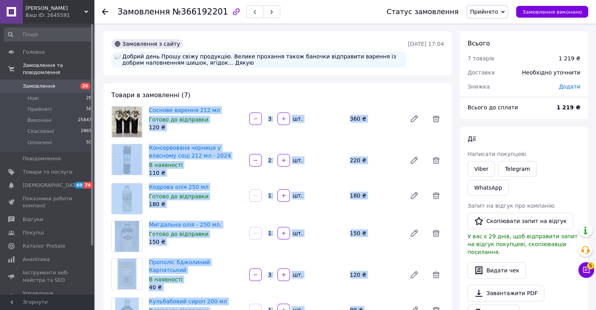
drag, startPoint x: 377, startPoint y: 248, endPoint x: 103, endPoint y: 102, distance: 311.3
copy div "Loremip dolorsi 684 am Consec ad elitseddo 764 ₴   ei. 484 ₴ Temporincidi utlab…"
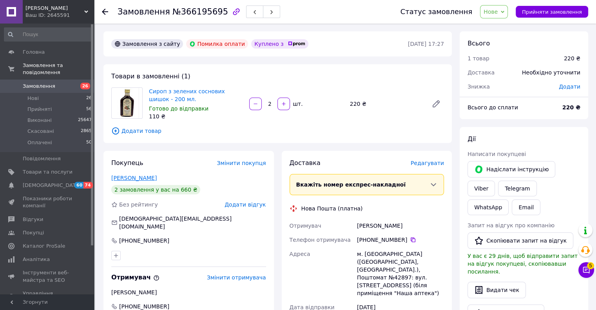
click at [125, 178] on link "Тюніна Анастасія" at bounding box center [133, 178] width 45 height 6
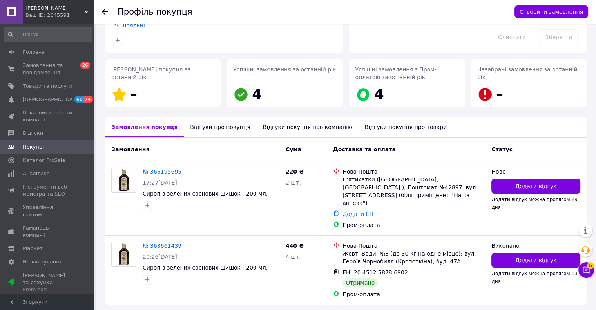
scroll to position [121, 0]
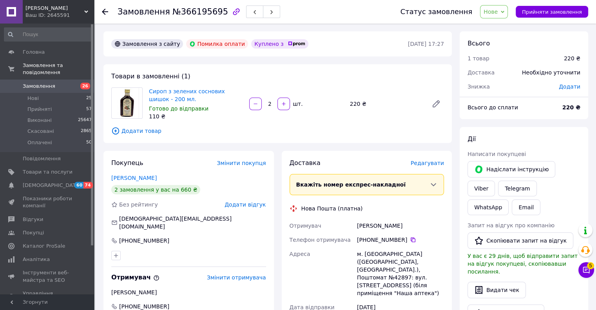
click at [497, 17] on span "Нове" at bounding box center [494, 11] width 28 height 13
click at [504, 51] on li "Скасовано" at bounding box center [498, 51] width 36 height 12
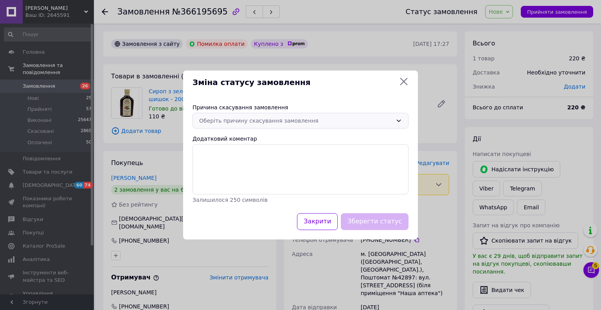
click at [296, 123] on div "Оберіть причину скасування замовлення" at bounding box center [295, 120] width 193 height 9
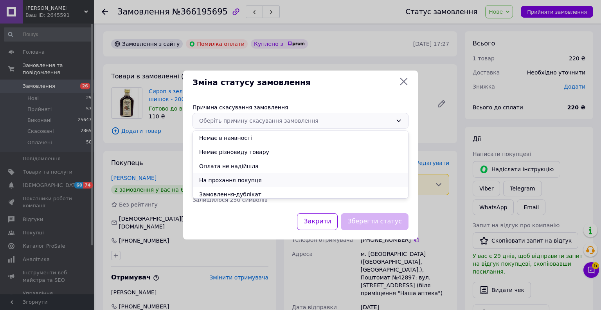
click at [245, 178] on li "На прохання покупця" at bounding box center [300, 180] width 215 height 14
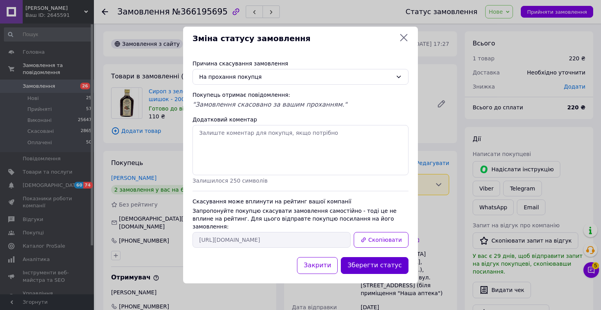
click at [396, 257] on button "Зберегти статус" at bounding box center [375, 265] width 68 height 17
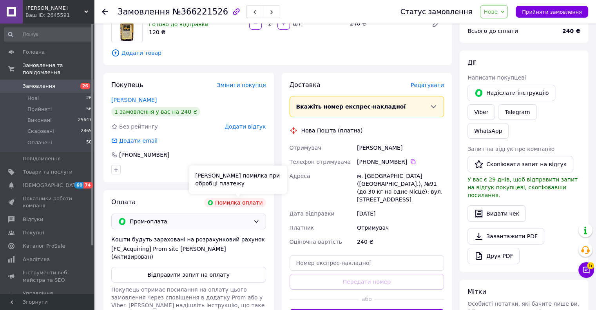
scroll to position [78, 0]
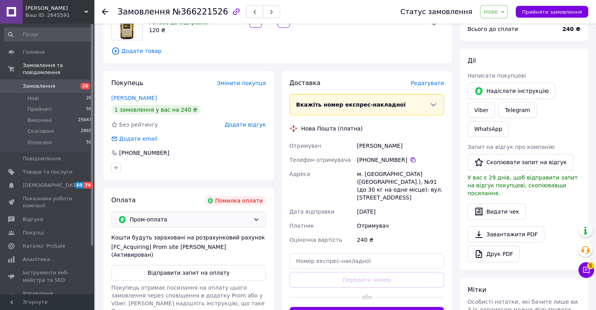
click at [191, 224] on div "Пром-оплата" at bounding box center [188, 219] width 155 height 16
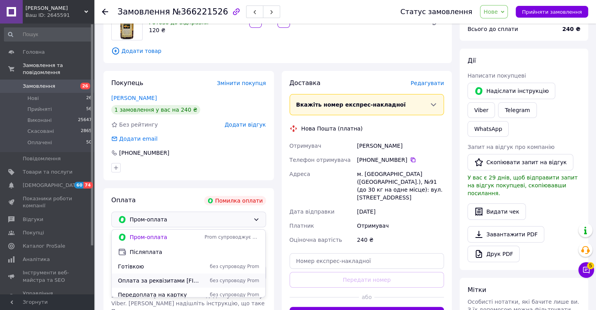
scroll to position [5, 0]
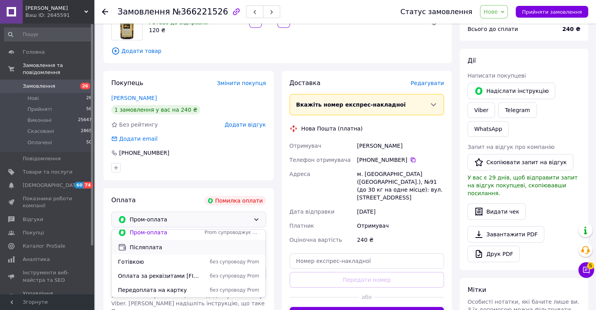
click at [143, 249] on span "Післяплата" at bounding box center [194, 247] width 129 height 8
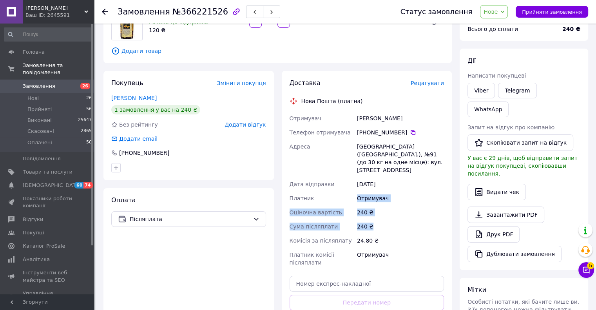
scroll to position [0, 0]
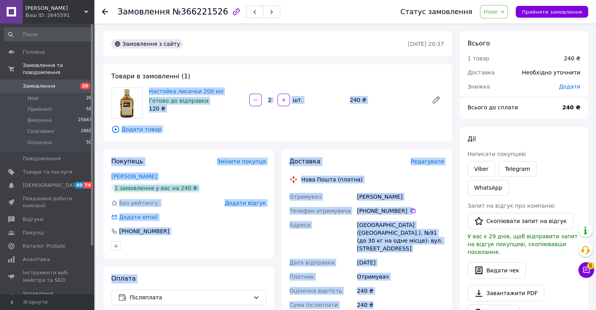
drag, startPoint x: 374, startPoint y: 219, endPoint x: 139, endPoint y: 99, distance: 264.1
click at [139, 99] on div "Замовлення з сайту [DATE] 20:37 Товари в замовленні (1) Настойка лисички 200 мл…" at bounding box center [277, 282] width 356 height 503
copy div "Настойка лисички 200 мл Готово до відправки 120 ₴   шт. 240 ₴ Додати товар Поку…"
click at [497, 14] on span "Нове" at bounding box center [490, 12] width 14 height 6
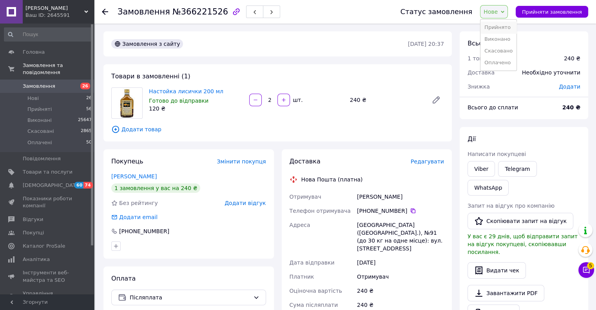
click at [506, 29] on li "Прийнято" at bounding box center [498, 28] width 36 height 12
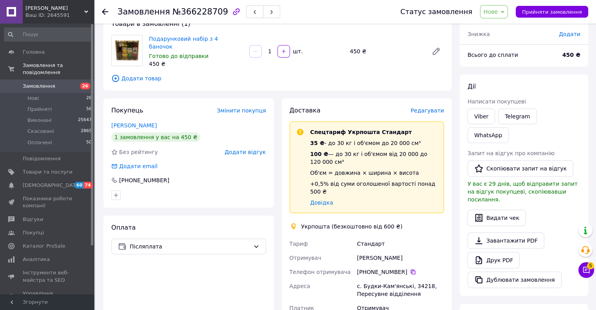
scroll to position [39, 0]
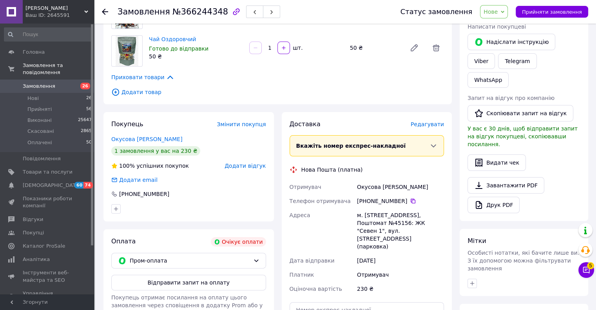
scroll to position [157, 0]
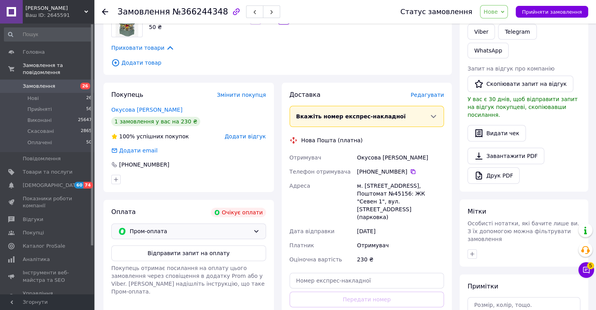
click at [189, 231] on span "Пром-оплата" at bounding box center [190, 231] width 120 height 9
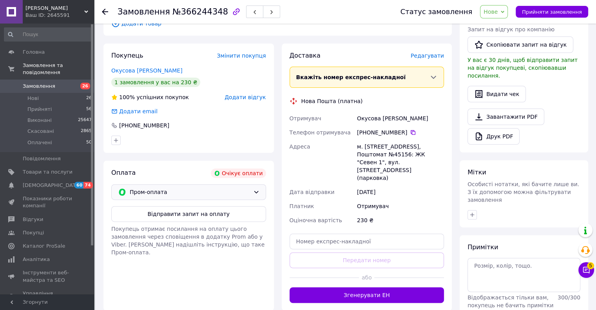
click at [144, 196] on span "Пром-оплата" at bounding box center [190, 192] width 120 height 9
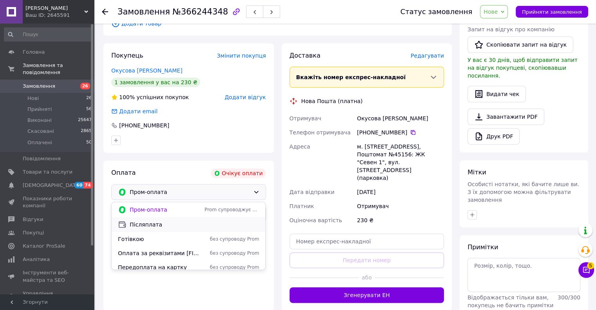
click at [142, 226] on span "Післяплата" at bounding box center [194, 224] width 129 height 8
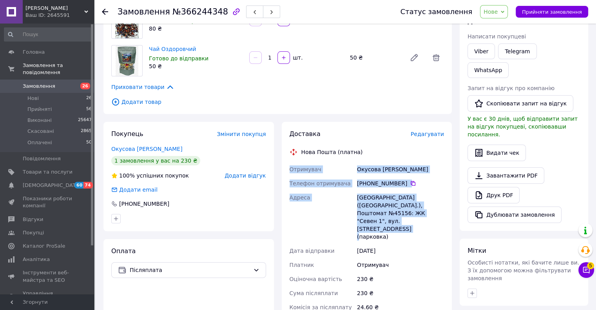
scroll to position [0, 0]
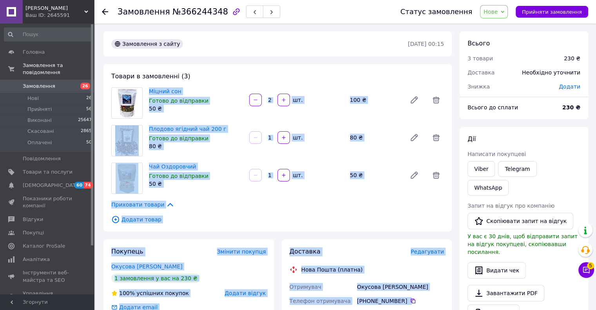
drag, startPoint x: 382, startPoint y: 217, endPoint x: 143, endPoint y: 87, distance: 272.1
copy div "Міцний сон Готово до відправки 50 ₴   шт. 100 ₴ Плодово ягідний чай 200 г Готов…"
click at [497, 13] on span "Нове" at bounding box center [490, 12] width 14 height 6
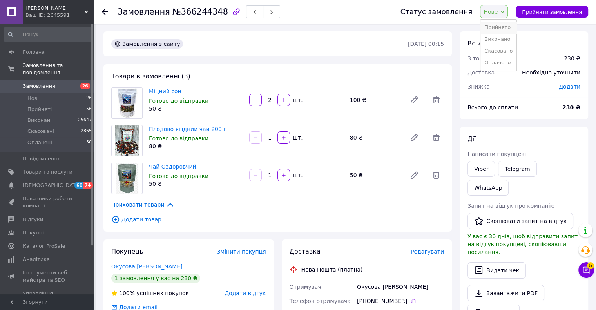
click at [506, 25] on li "Прийнято" at bounding box center [498, 28] width 36 height 12
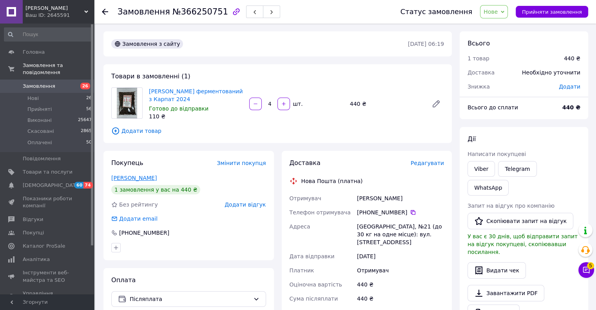
click at [128, 179] on link "Яковлев Анатолий" at bounding box center [133, 178] width 45 height 6
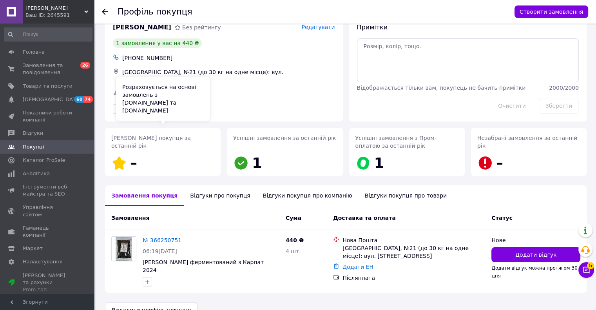
scroll to position [27, 0]
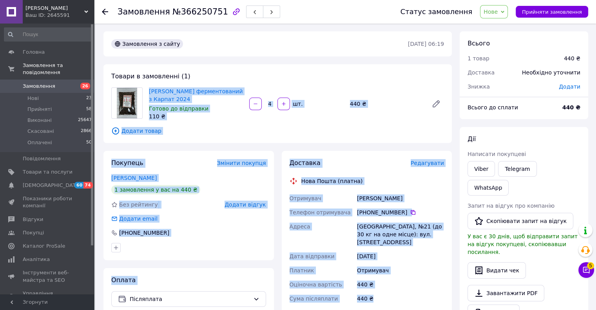
drag, startPoint x: 372, startPoint y: 260, endPoint x: 142, endPoint y: 96, distance: 282.6
click at [142, 96] on div "Замовлення з сайту 12.10.2025 • 06:19 Товари в замовленні (1) Іван чай ферменто…" at bounding box center [277, 282] width 356 height 503
copy div "Іван чай ферментований з Карпат 2024 Готово до відправки 110 ₴   шт. 440 ₴ Дода…"
click at [506, 14] on span "Нове" at bounding box center [494, 11] width 28 height 13
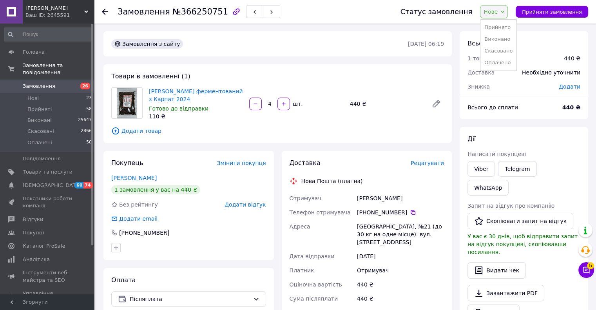
drag, startPoint x: 506, startPoint y: 20, endPoint x: 506, endPoint y: 24, distance: 4.3
click at [506, 21] on ul "Прийнято Виконано Скасовано Оплачено" at bounding box center [498, 45] width 37 height 52
click at [506, 27] on div "Замовлення №366250751 Статус замовлення Нове Прийнято Виконано Скасовано Оплаче…" at bounding box center [346, 282] width 500 height 519
click at [497, 14] on span "Нове" at bounding box center [490, 12] width 14 height 6
click at [504, 30] on li "Прийнято" at bounding box center [498, 28] width 36 height 12
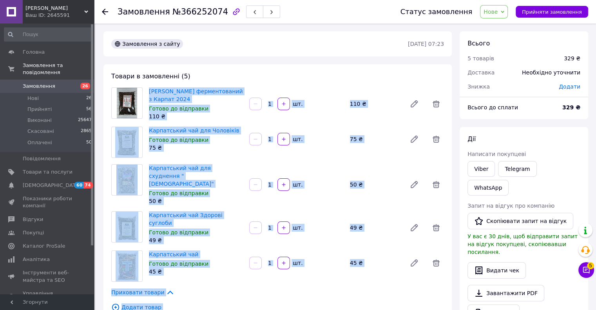
drag, startPoint x: 415, startPoint y: 247, endPoint x: 137, endPoint y: 99, distance: 314.6
copy div "Lore ips dolorsitametc a Elitse 6957 Doeius te incididun 106 ₴   ut. 055 ₴ Labo…"
click at [502, 17] on span "Нове" at bounding box center [494, 11] width 28 height 13
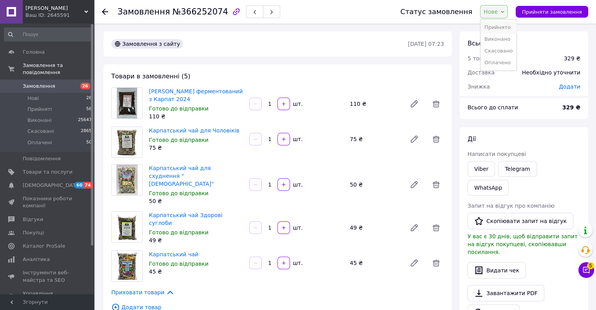
click at [504, 25] on li "Прийнято" at bounding box center [498, 28] width 36 height 12
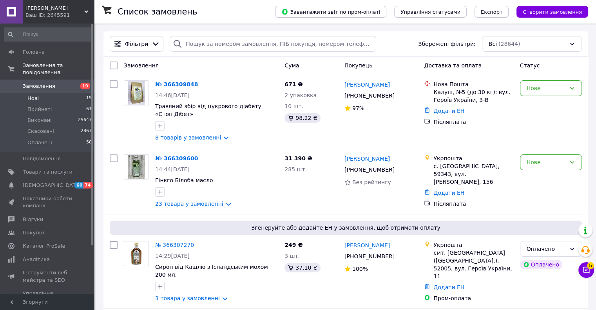
click at [54, 95] on li "Нові 19" at bounding box center [48, 98] width 96 height 11
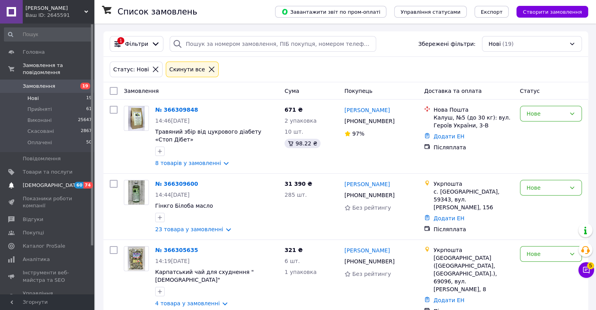
click at [42, 182] on span "[DEMOGRAPHIC_DATA]" at bounding box center [52, 185] width 58 height 7
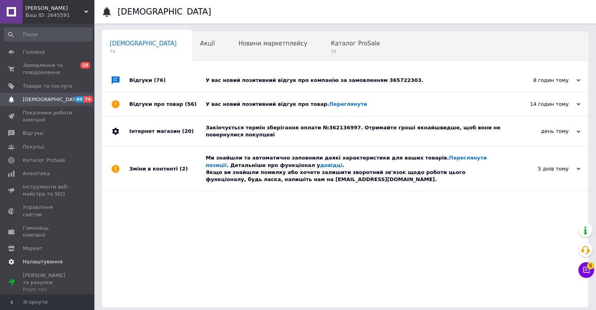
click at [38, 258] on span "Налаштування" at bounding box center [43, 261] width 40 height 7
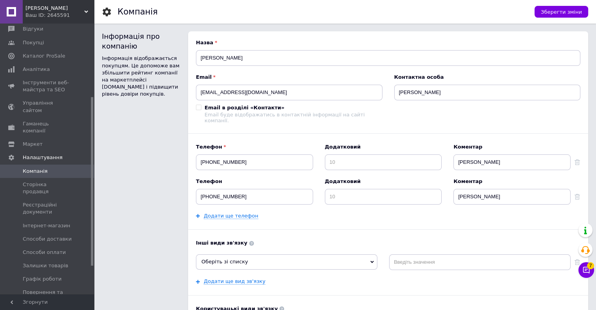
scroll to position [117, 0]
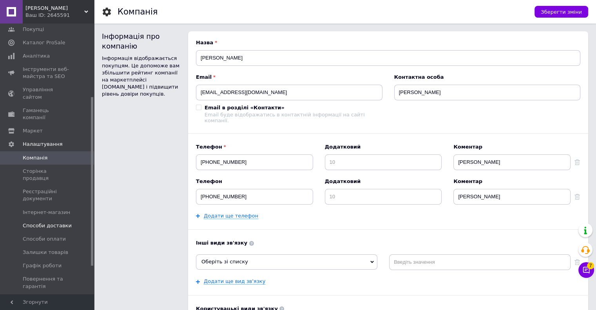
click at [49, 222] on span "Способи доставки" at bounding box center [47, 225] width 49 height 7
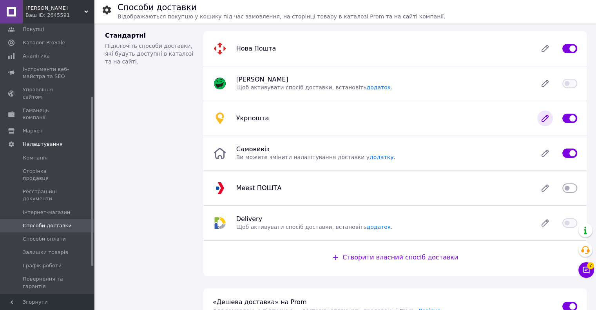
click at [544, 117] on icon at bounding box center [545, 118] width 6 height 6
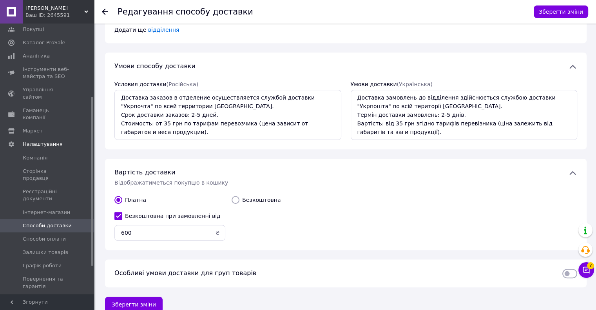
scroll to position [411, 0]
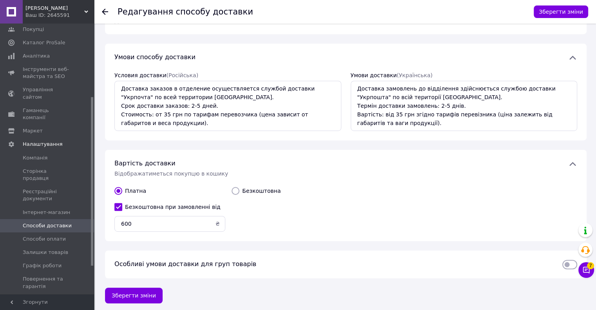
click at [119, 206] on input "Безкоштовна при замовленні від" at bounding box center [118, 207] width 8 height 8
checkbox input "false"
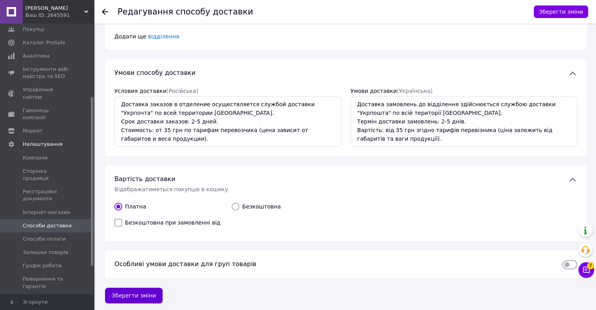
click at [137, 294] on button "Зберегти зміни" at bounding box center [134, 295] width 58 height 16
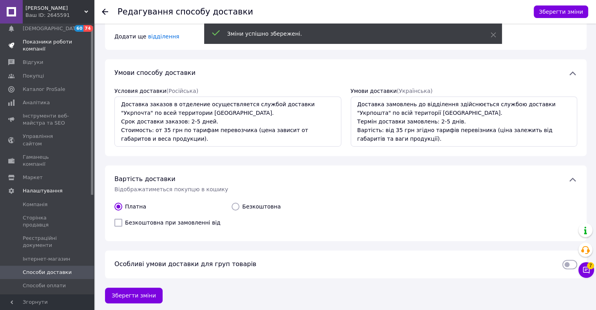
scroll to position [0, 0]
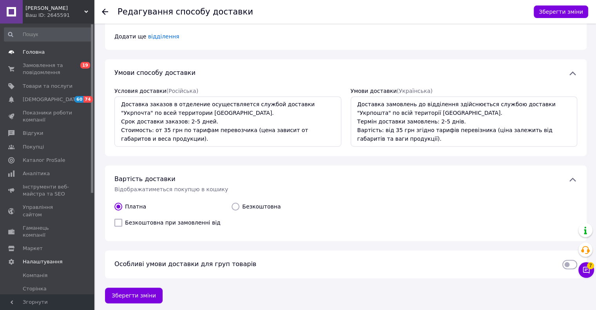
click at [36, 52] on span "Головна" at bounding box center [34, 52] width 22 height 7
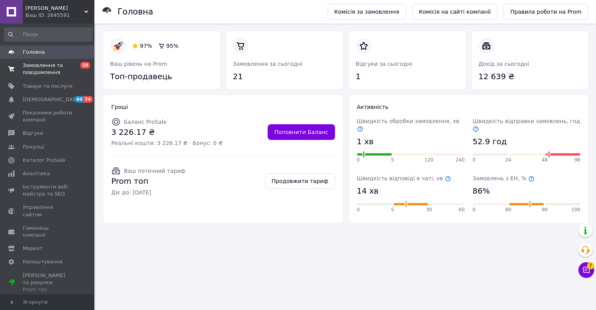
click at [38, 68] on span "Замовлення та повідомлення" at bounding box center [48, 69] width 50 height 14
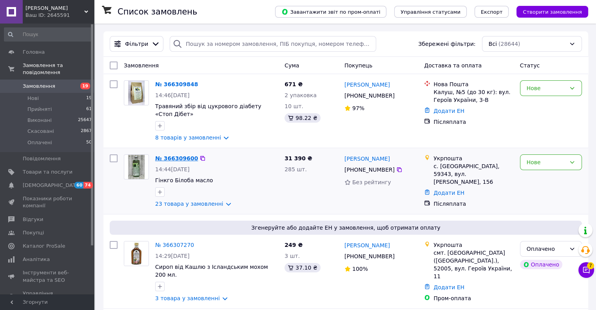
click at [176, 157] on link "№ 366309600" at bounding box center [176, 158] width 43 height 6
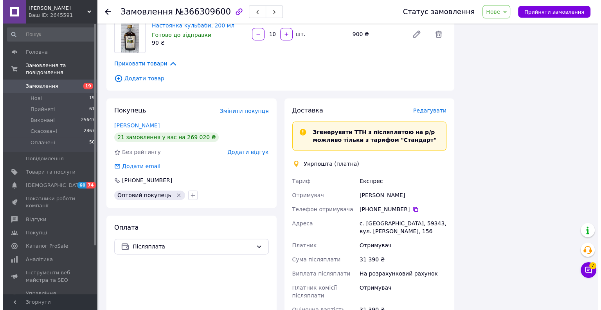
scroll to position [979, 0]
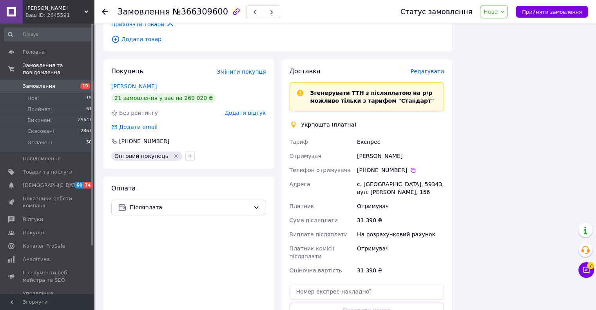
click at [426, 68] on span "Редагувати" at bounding box center [426, 71] width 33 height 6
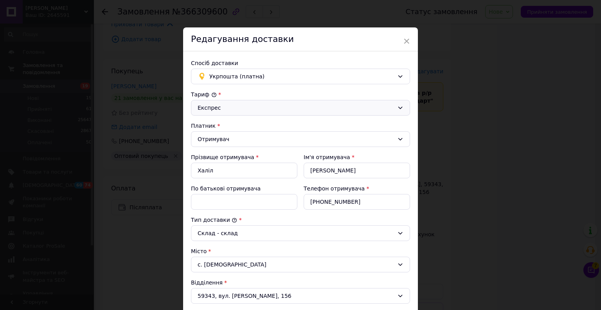
click at [248, 101] on div "Експрес" at bounding box center [300, 108] width 219 height 16
click at [211, 126] on li "Стандарт" at bounding box center [299, 124] width 218 height 14
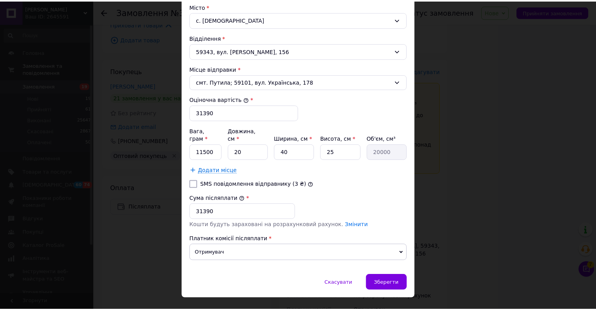
scroll to position [251, 0]
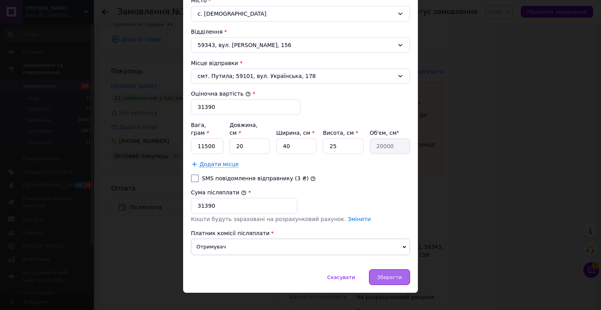
click at [395, 274] on span "Зберегти" at bounding box center [389, 277] width 25 height 6
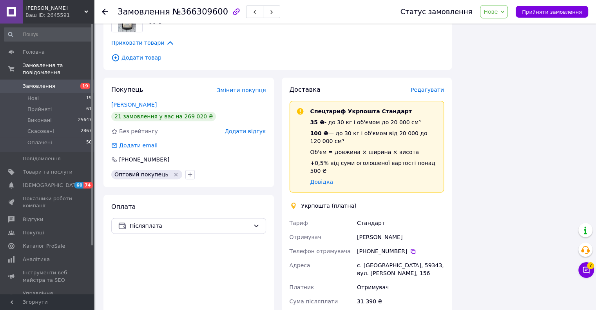
scroll to position [979, 0]
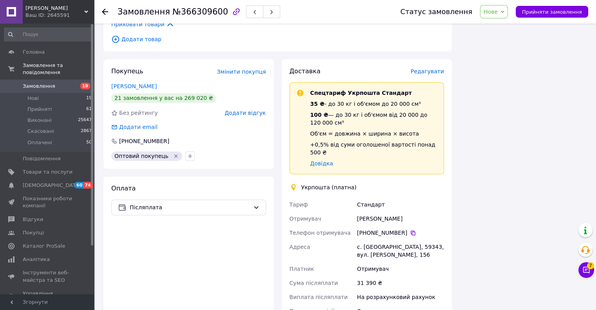
click at [106, 13] on icon at bounding box center [105, 12] width 6 height 6
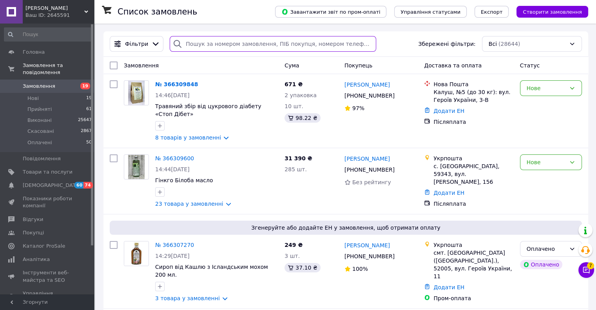
click at [222, 45] on input "search" at bounding box center [273, 44] width 206 height 16
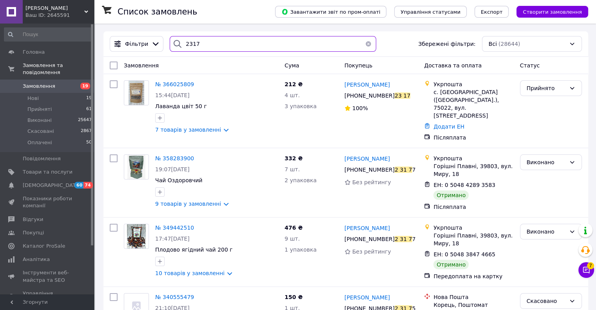
click at [220, 47] on input "2317" at bounding box center [273, 44] width 206 height 16
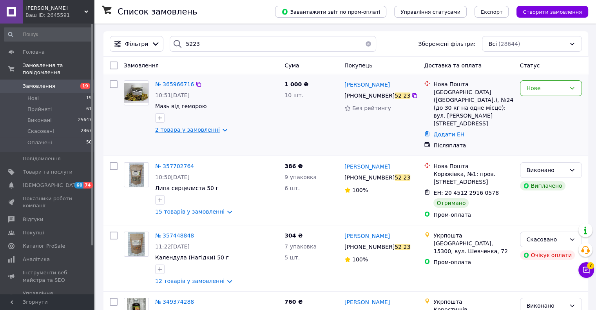
click at [181, 131] on link "2 товара у замовленні" at bounding box center [187, 129] width 65 height 6
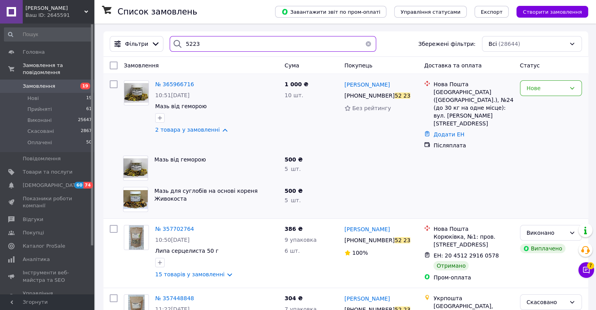
click at [266, 44] on input "5223" at bounding box center [273, 44] width 206 height 16
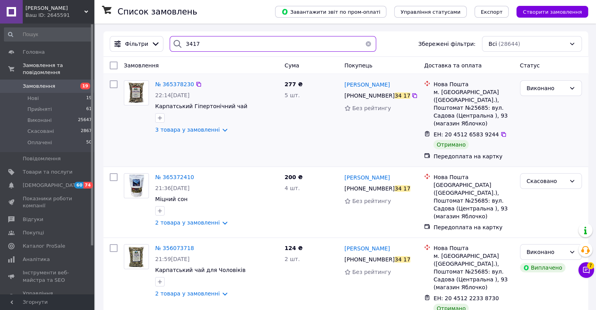
type input "3417"
click at [173, 120] on div at bounding box center [216, 118] width 126 height 13
click at [177, 131] on link "3 товара у замовленні" at bounding box center [187, 129] width 65 height 6
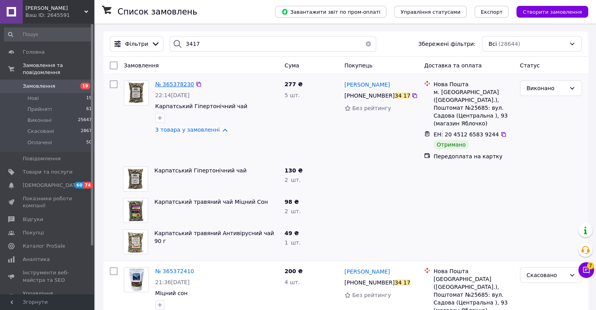
click at [173, 83] on span "№ 365378230" at bounding box center [174, 84] width 39 height 6
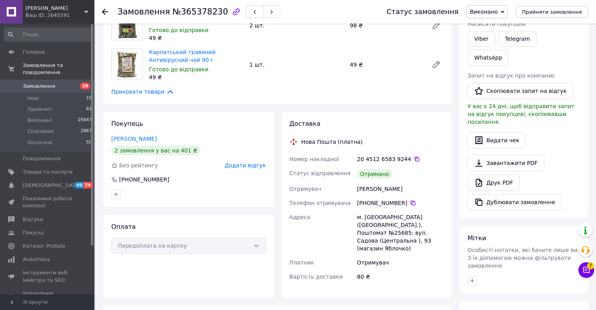
scroll to position [117, 0]
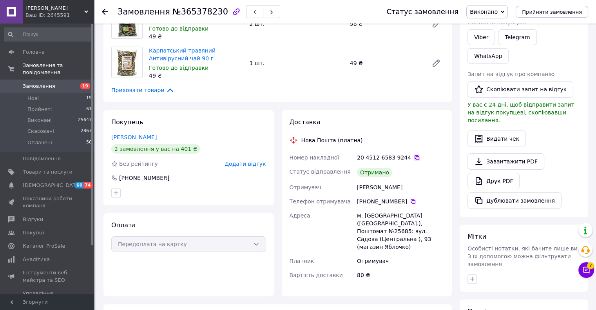
click at [414, 156] on icon at bounding box center [416, 157] width 5 height 5
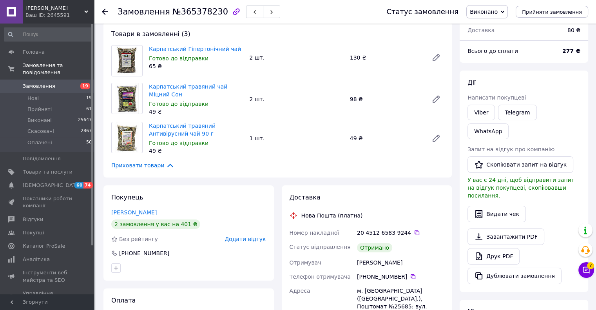
scroll to position [0, 0]
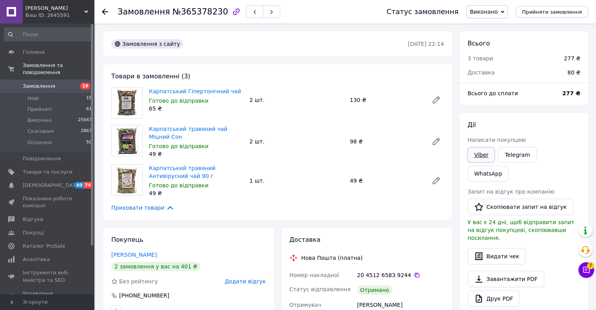
click at [483, 152] on link "Viber" at bounding box center [480, 155] width 27 height 16
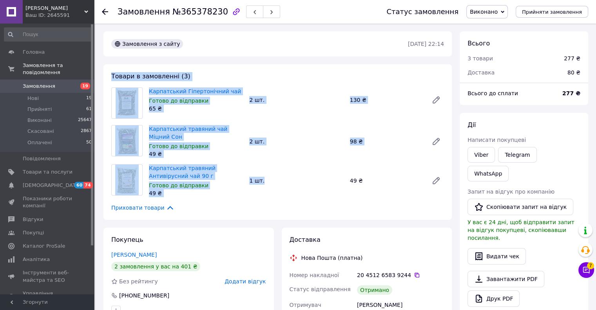
drag, startPoint x: 115, startPoint y: 76, endPoint x: 305, endPoint y: 188, distance: 220.9
click at [305, 188] on div "Товари в замовленні (3) Карпатський Гіпертонічний чай Готово до відправки 65 ₴ …" at bounding box center [277, 141] width 348 height 155
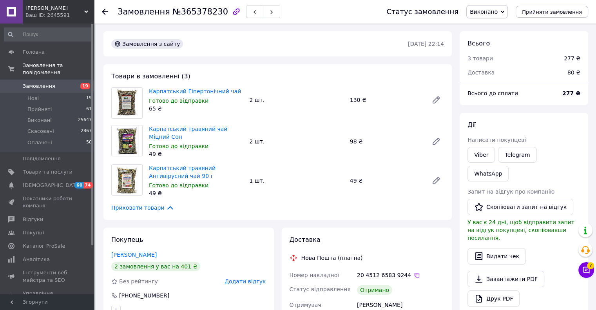
click at [329, 202] on div "Товари в замовленні (3) Карпатський Гіпертонічний чай Готово до відправки 65 ₴ …" at bounding box center [277, 141] width 348 height 155
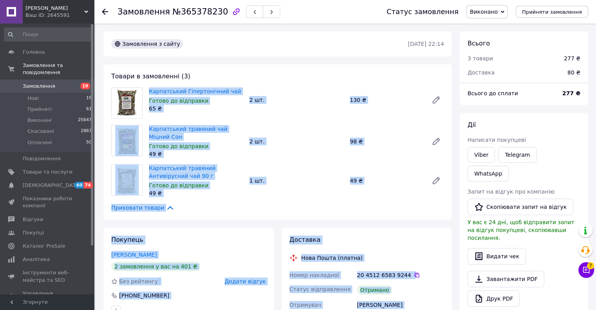
drag, startPoint x: 424, startPoint y: 272, endPoint x: 141, endPoint y: 94, distance: 334.7
click at [141, 94] on div "Замовлення з сайту [DATE] 22:14 Товари в замовленні (3) Карпатський Гіпертонічн…" at bounding box center [277, 287] width 356 height 512
copy div "Loremipsumd Sitametconsec adi Elitse do eiusmodte 28 ₴ 9 in. 782 ₴ Utlaboreetd …"
click at [37, 83] on span "Замовлення" at bounding box center [39, 86] width 32 height 7
